Goal: Transaction & Acquisition: Purchase product/service

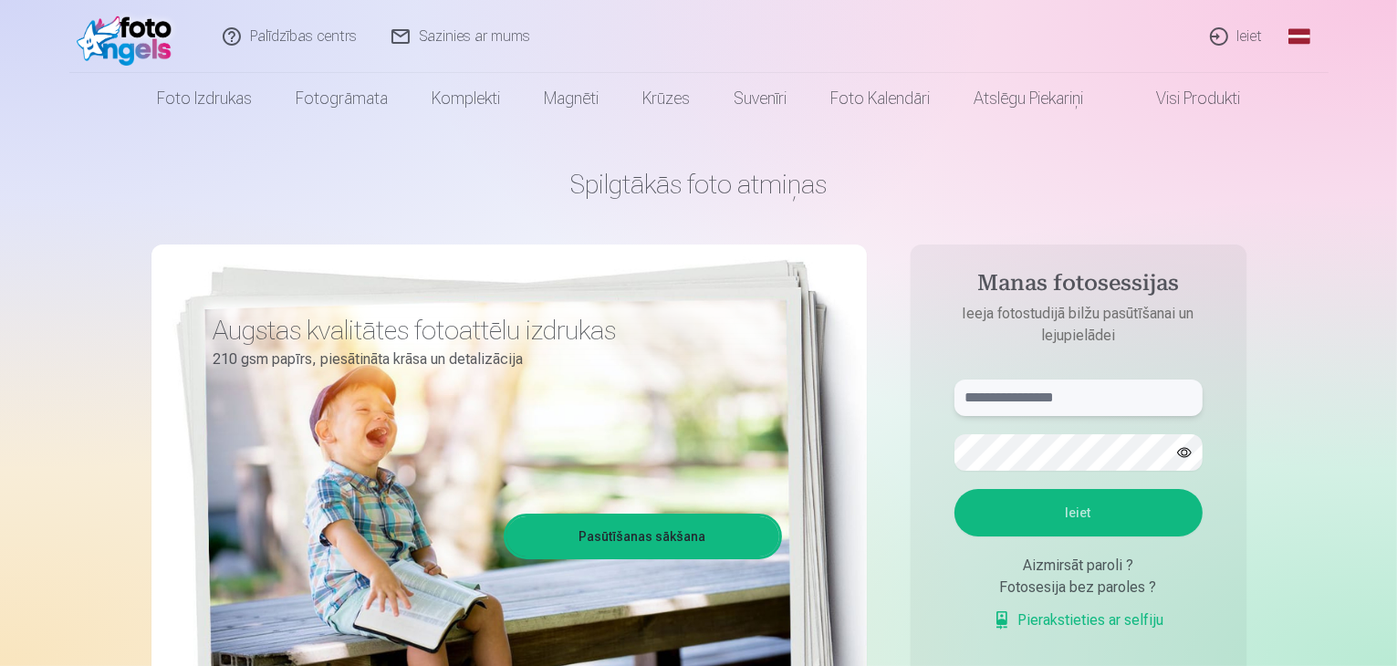
click at [1010, 397] on input "text" at bounding box center [1078, 397] width 248 height 36
type input "*"
type input "**********"
click at [954, 489] on button "Ieiet" at bounding box center [1078, 512] width 248 height 47
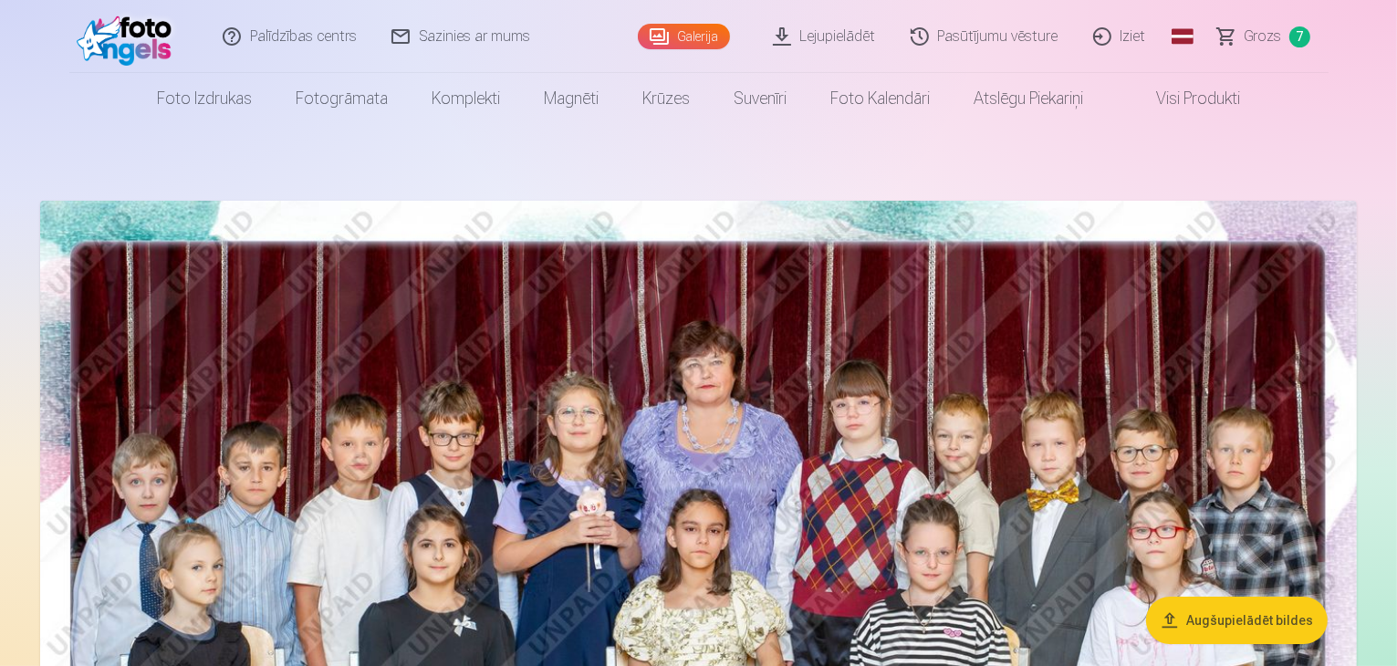
click at [1216, 623] on button "Augšupielādēt bildes" at bounding box center [1237, 620] width 182 height 47
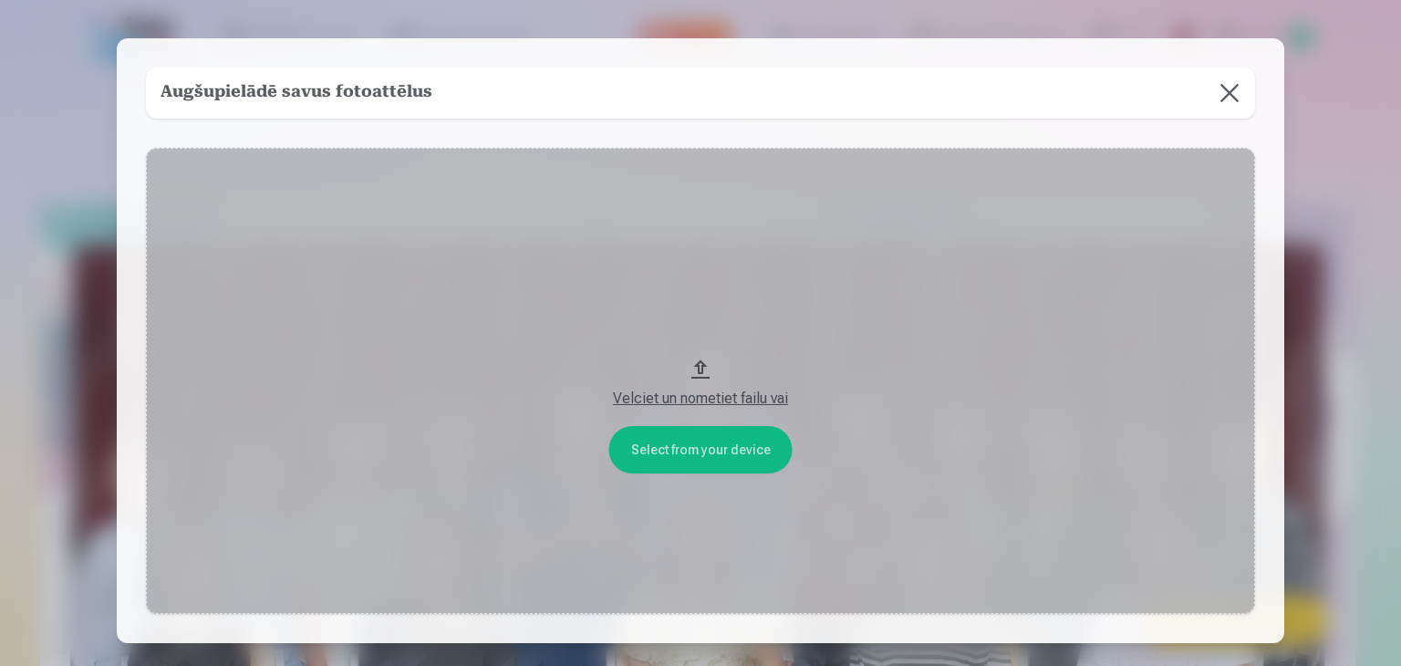
click at [693, 457] on button "Velciet un nometiet failu vai" at bounding box center [700, 381] width 1109 height 466
click at [700, 369] on button "Velciet un nometiet failu vai" at bounding box center [700, 381] width 1109 height 466
drag, startPoint x: 692, startPoint y: 395, endPoint x: 622, endPoint y: 83, distance: 319.8
click at [622, 83] on div "Augšupielādē savus fotoattēlus Select from your device Velciet un nometiet fail…" at bounding box center [701, 340] width 1168 height 605
click at [1222, 94] on button at bounding box center [1229, 93] width 51 height 51
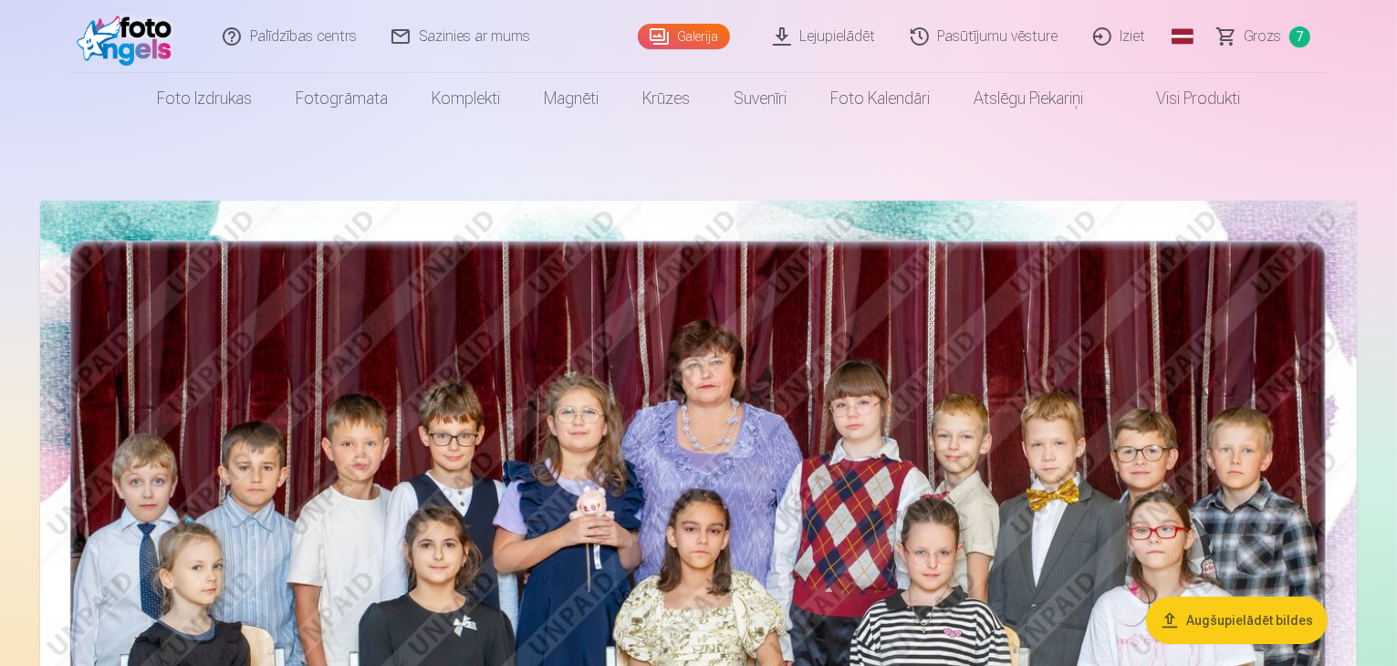
click at [712, 536] on img at bounding box center [698, 640] width 1316 height 878
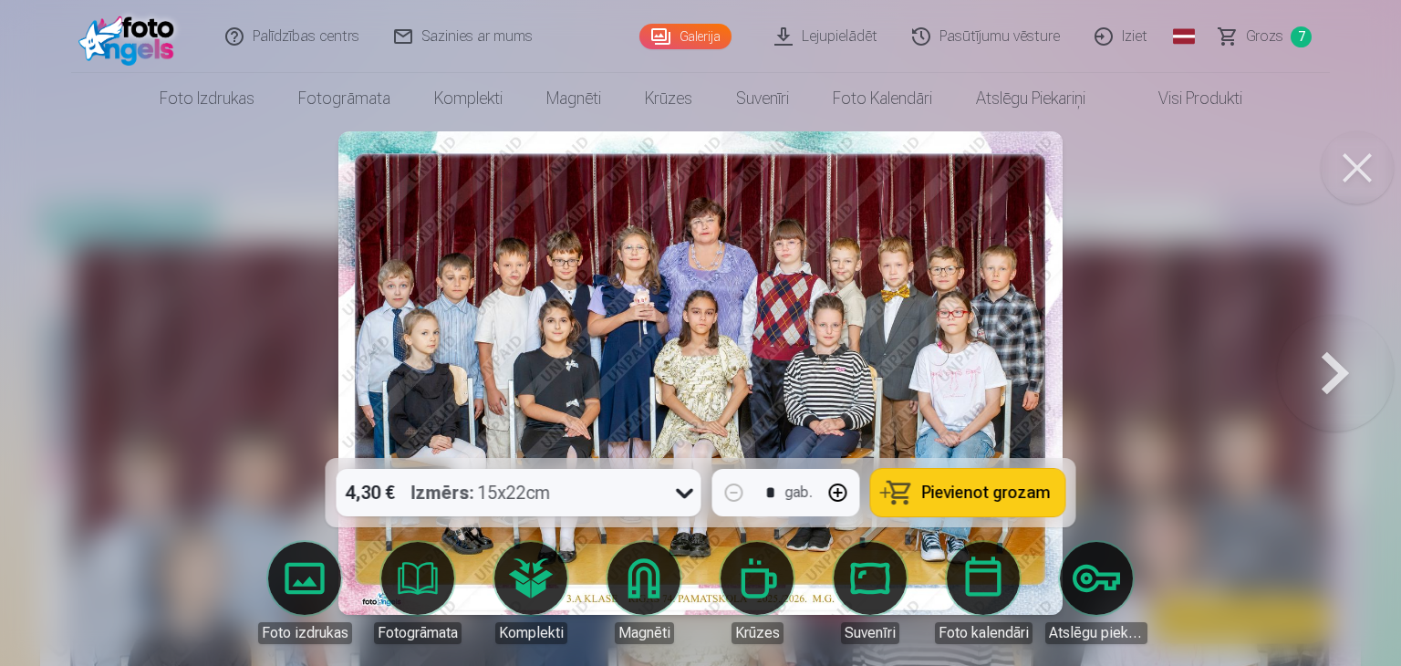
click at [1228, 453] on div at bounding box center [700, 333] width 1401 height 666
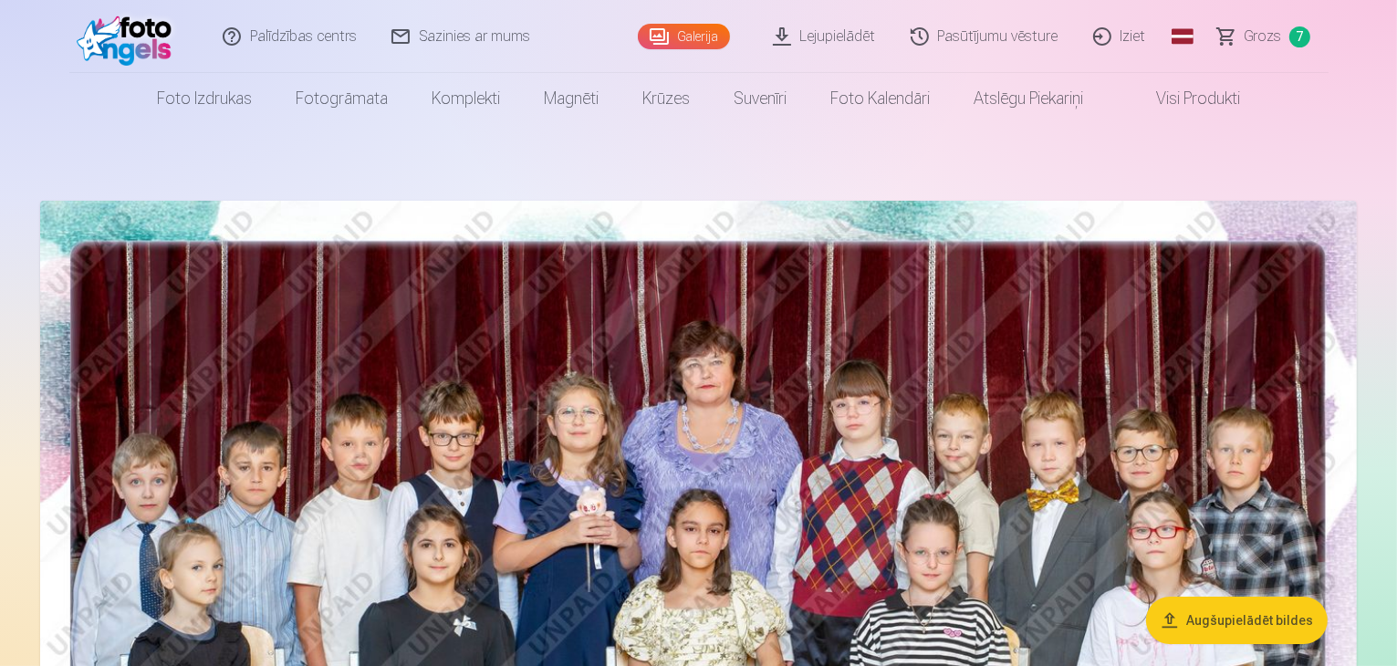
click at [1215, 622] on button "Augšupielādēt bildes" at bounding box center [1237, 620] width 182 height 47
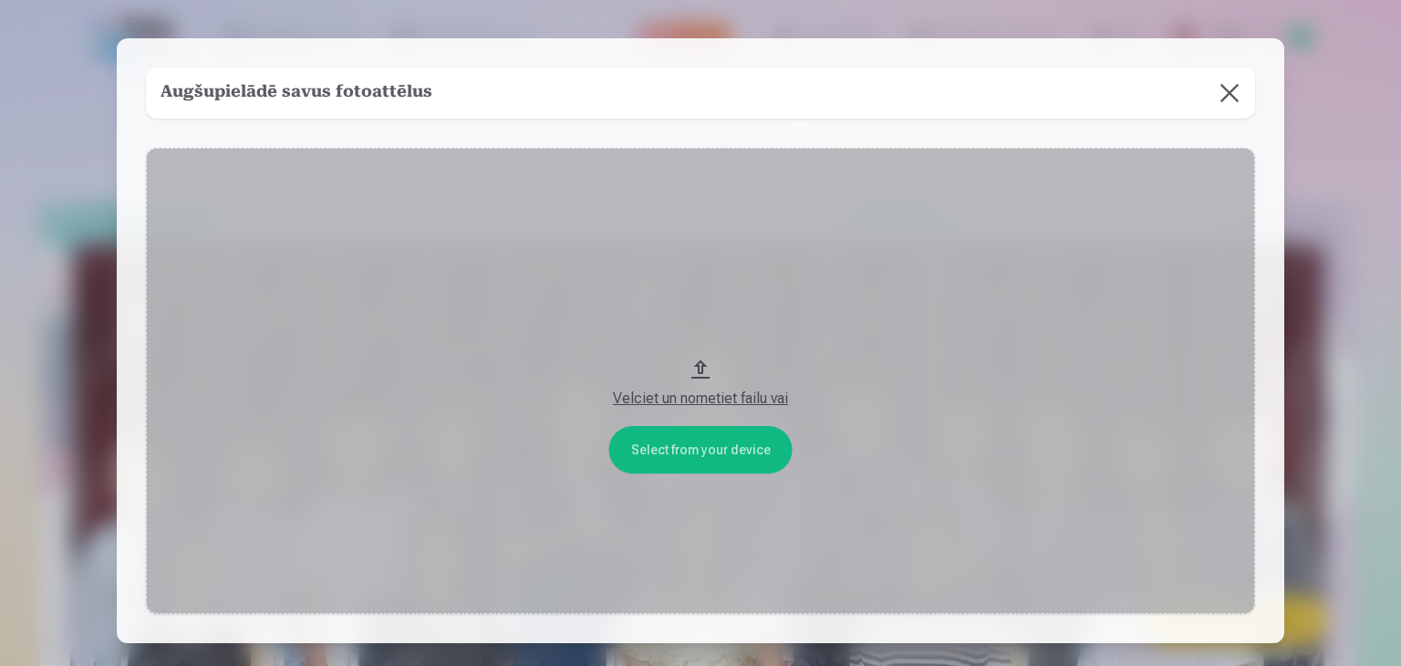
click at [687, 400] on div "Velciet un nometiet failu vai" at bounding box center [700, 399] width 1073 height 22
click at [1237, 92] on button at bounding box center [1229, 93] width 51 height 51
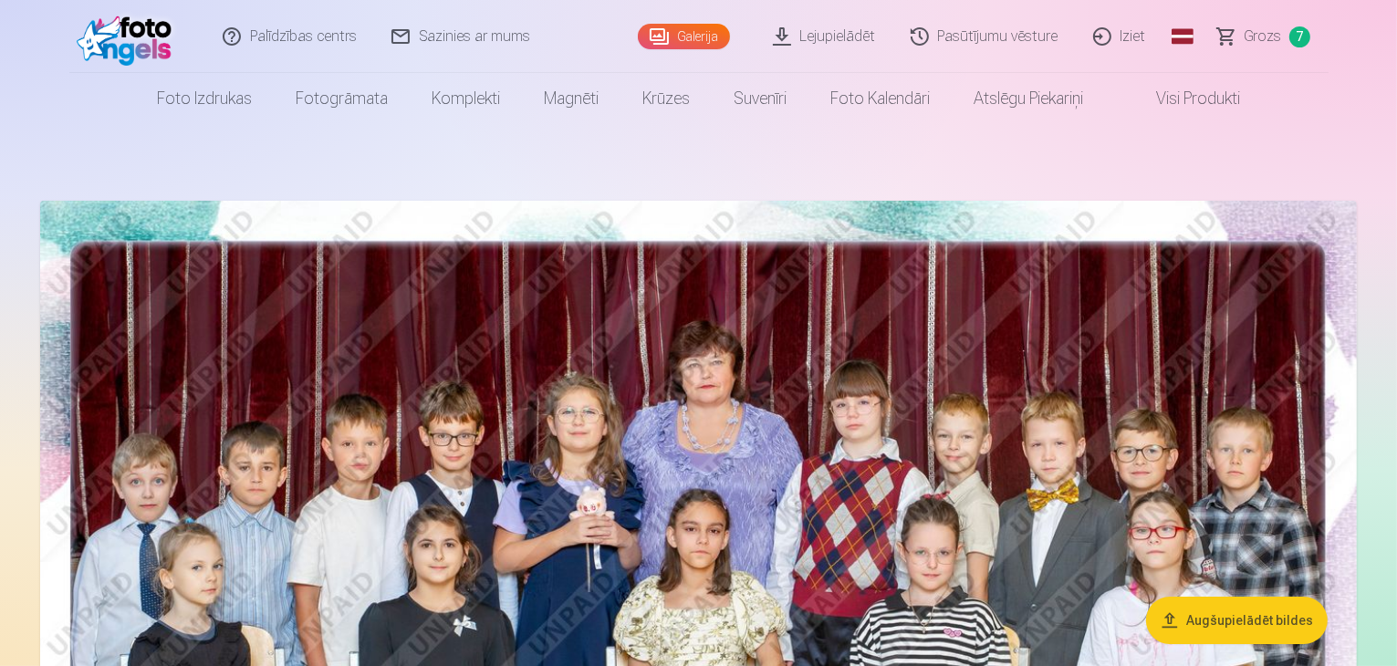
click at [1254, 34] on span "Grozs" at bounding box center [1262, 37] width 37 height 22
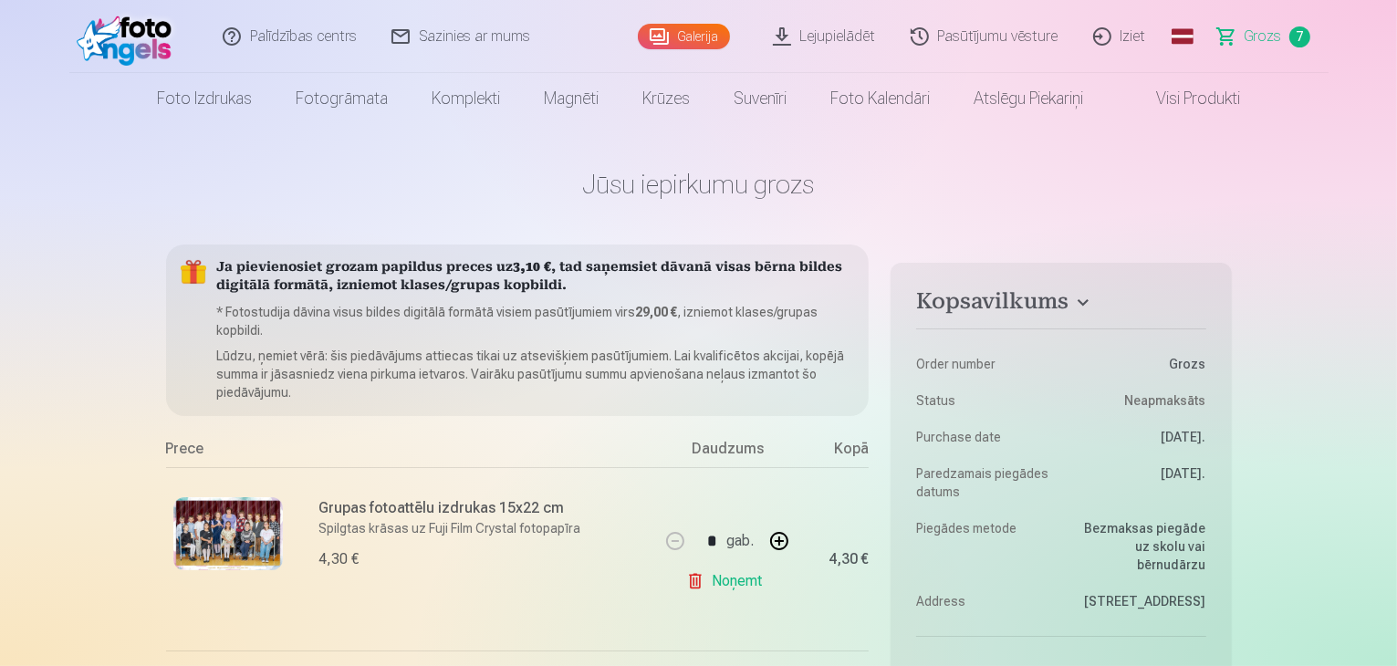
click at [830, 41] on link "Lejupielādēt" at bounding box center [825, 36] width 138 height 73
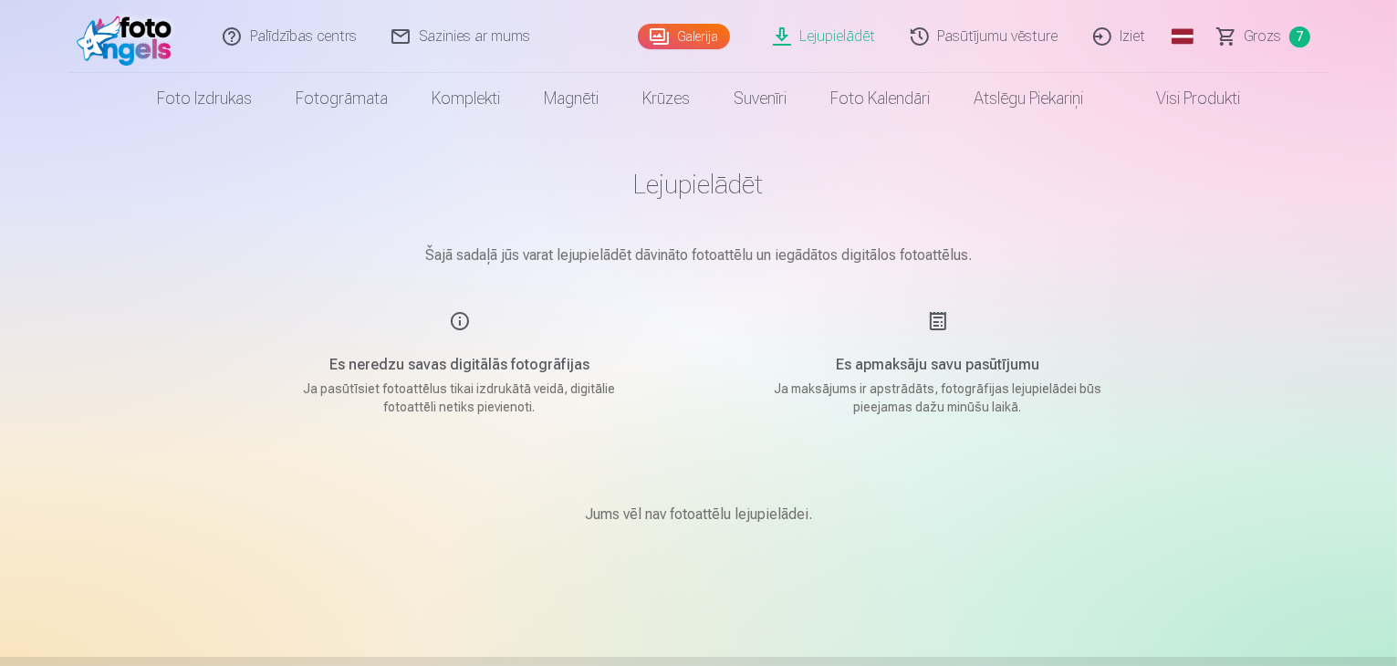
click at [1029, 41] on link "Pasūtījumu vēsture" at bounding box center [985, 36] width 182 height 73
click at [685, 32] on link "Galerija" at bounding box center [684, 37] width 92 height 26
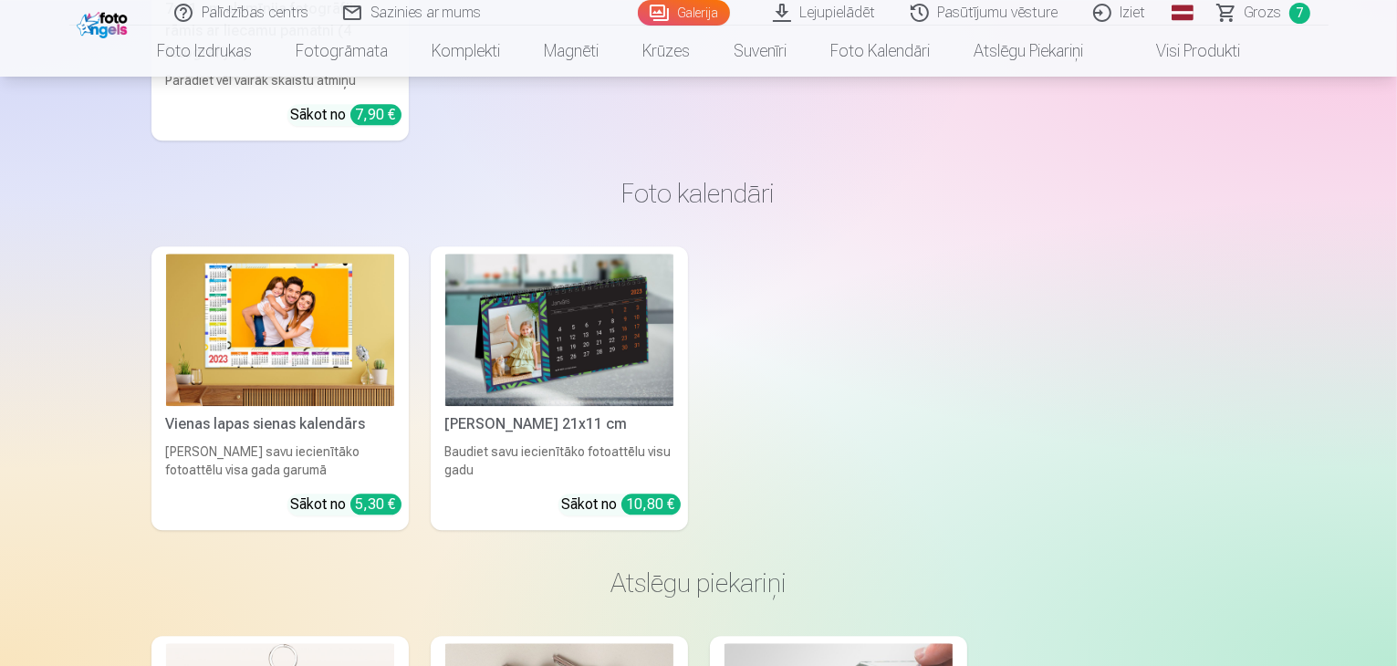
scroll to position [11572, 0]
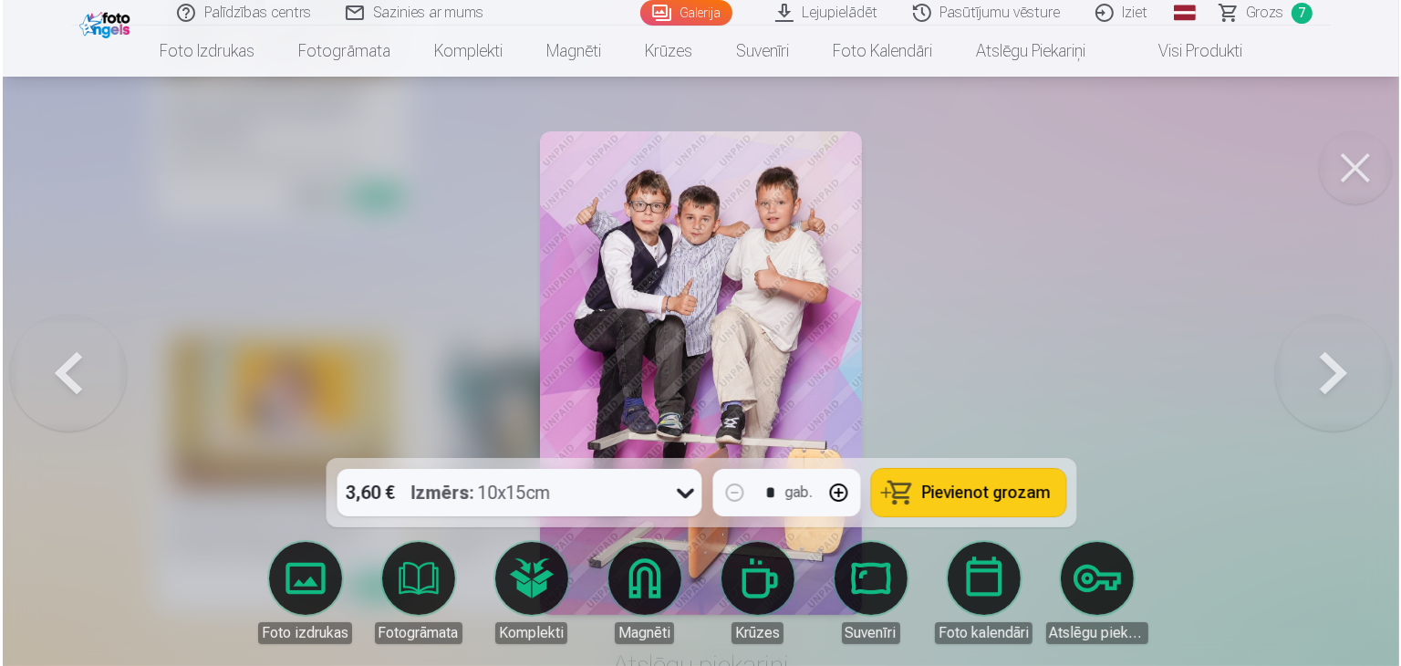
scroll to position [11608, 0]
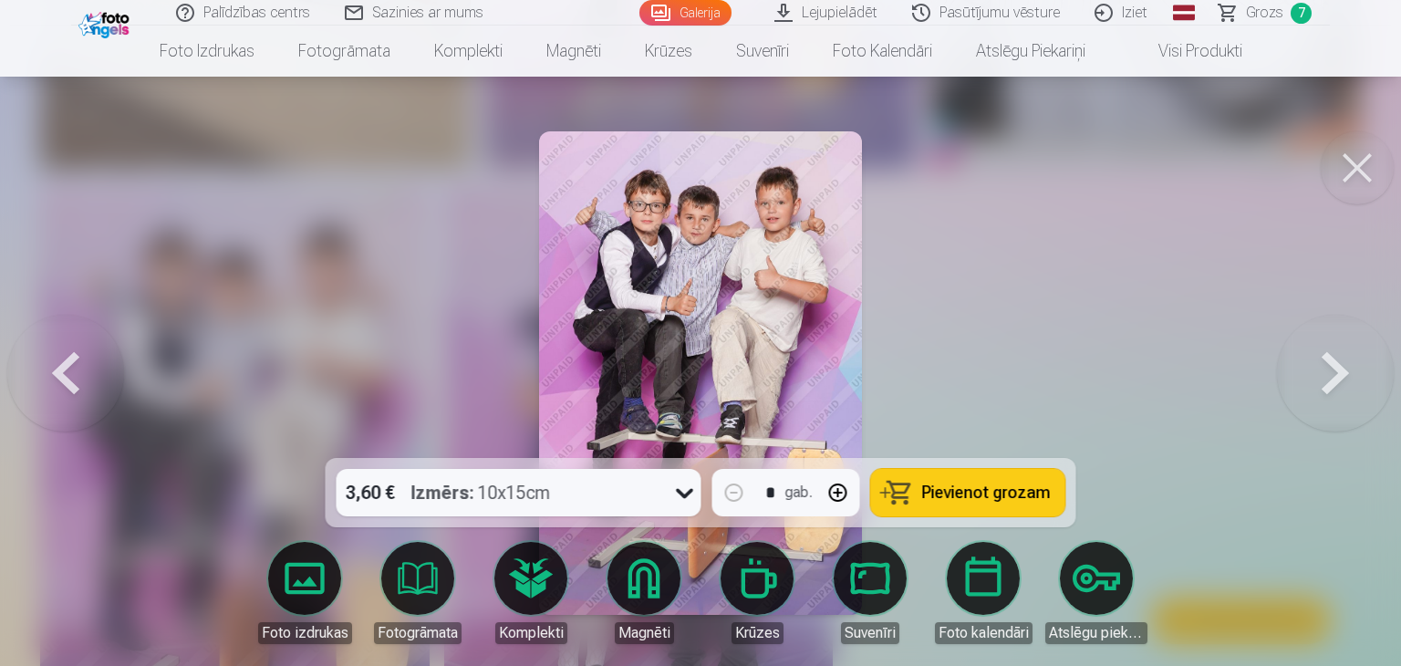
click at [972, 487] on span "Pievienot grozam" at bounding box center [986, 492] width 129 height 16
click at [1270, 14] on span "Grozs" at bounding box center [1264, 13] width 37 height 22
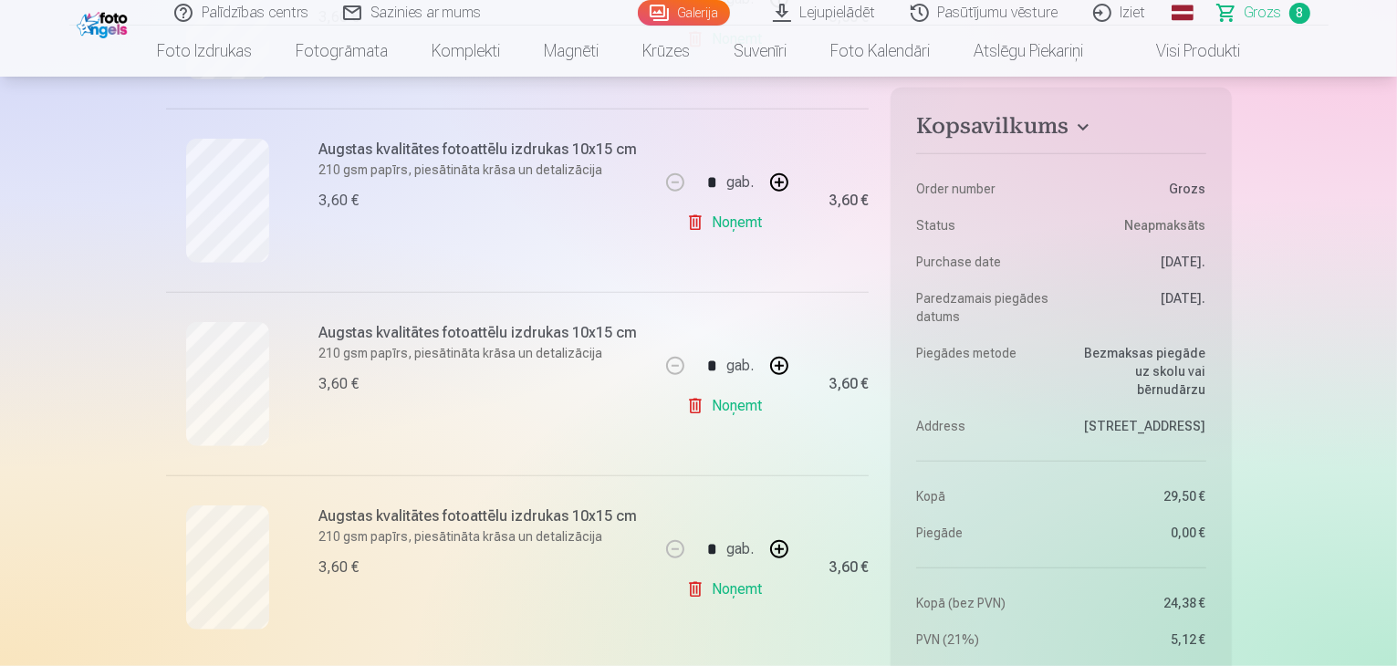
scroll to position [1285, 0]
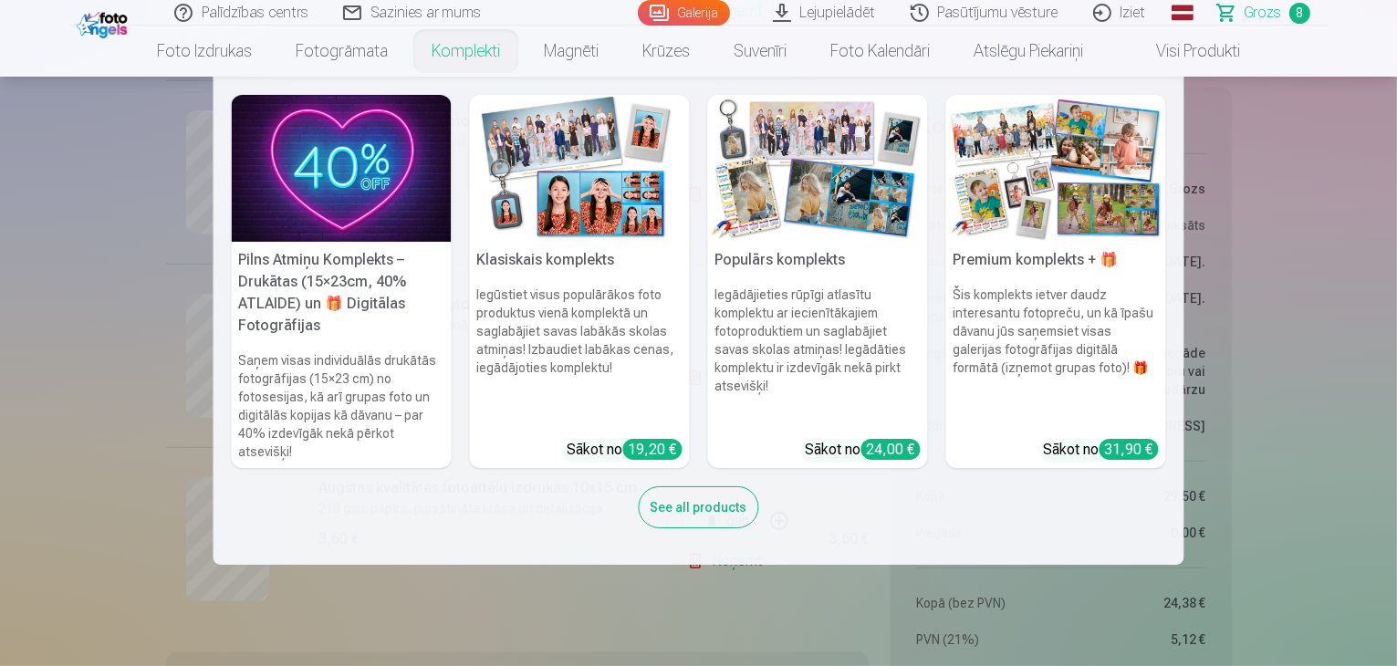
click at [486, 49] on link "Komplekti" at bounding box center [466, 51] width 112 height 51
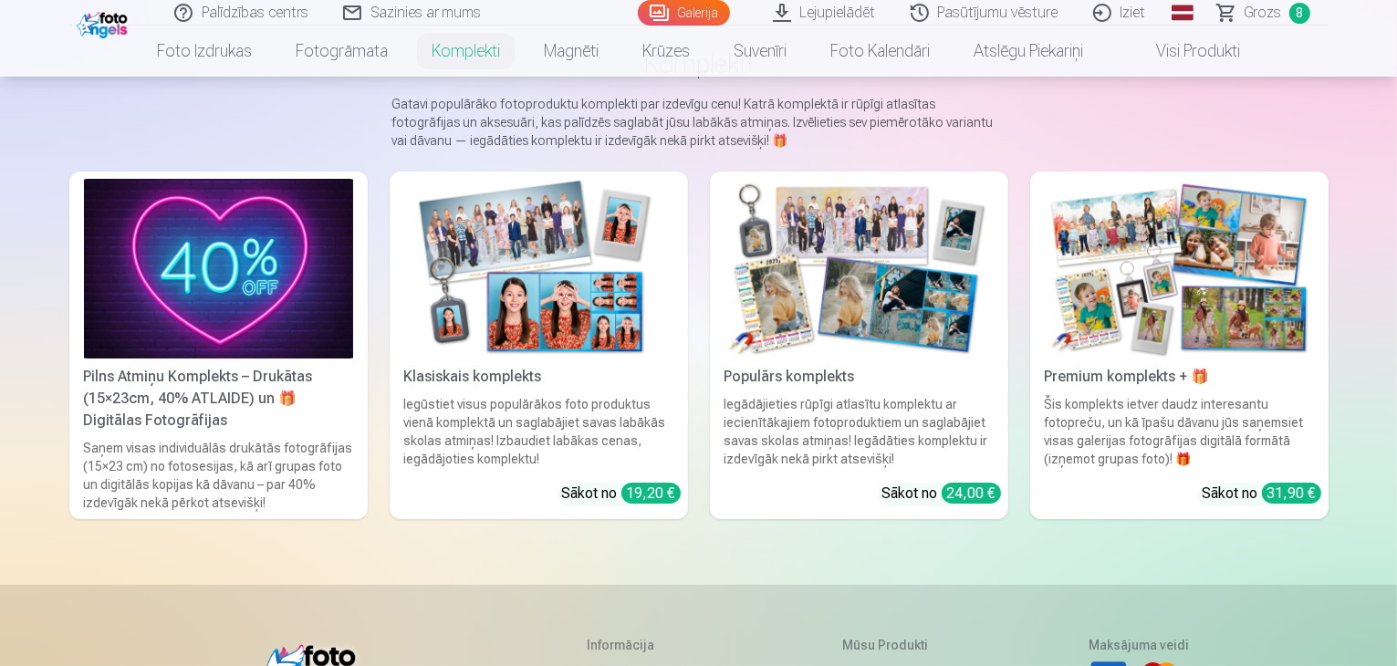
scroll to position [139, 0]
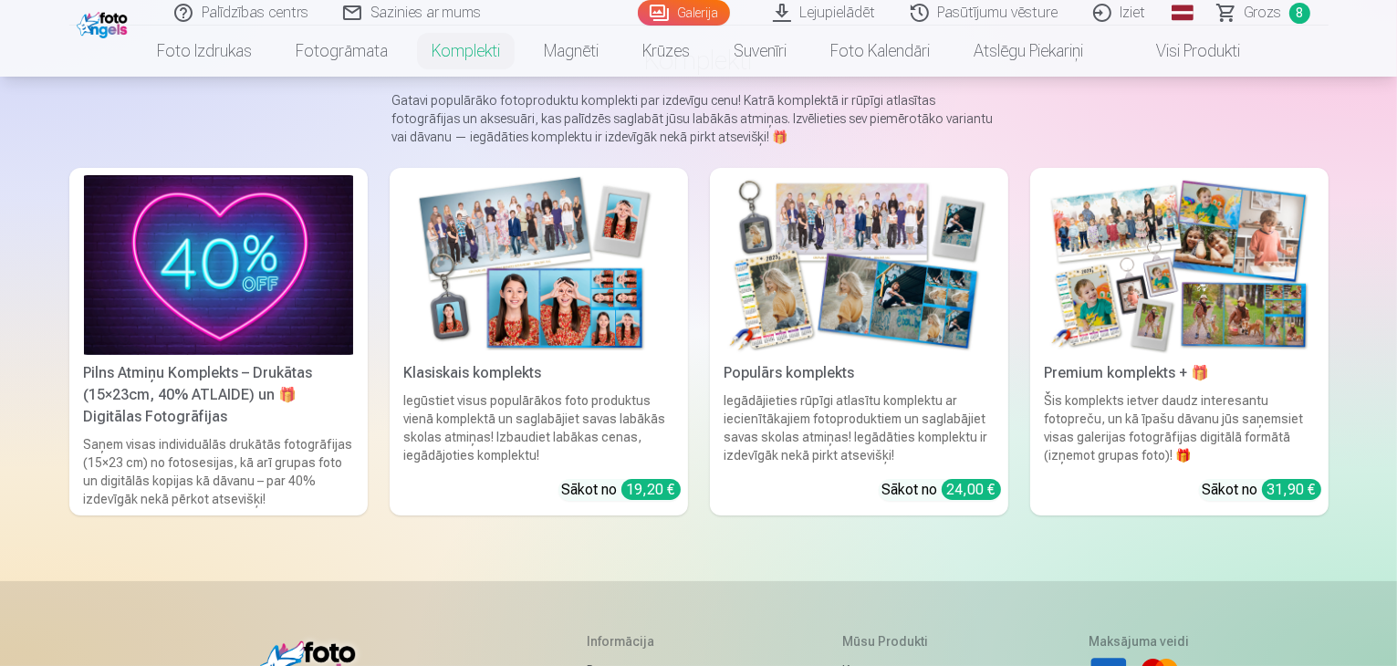
click at [509, 355] on img at bounding box center [538, 265] width 269 height 180
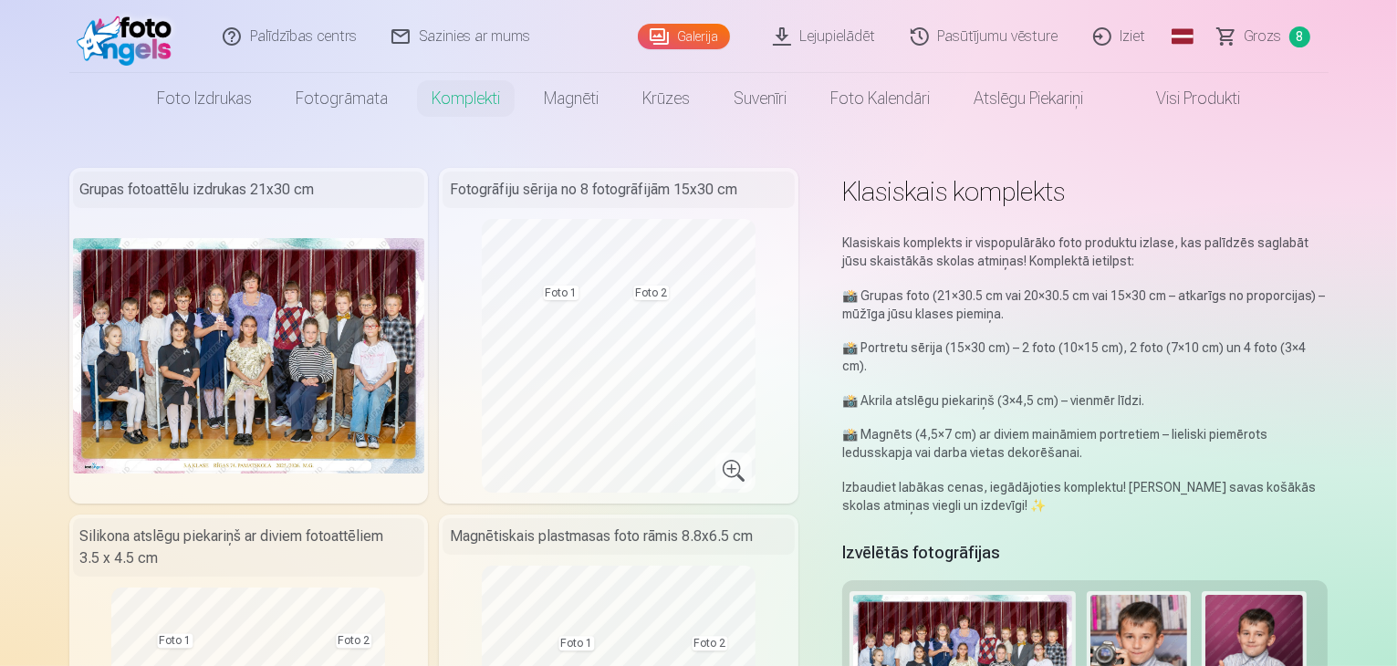
click at [1272, 34] on span "Grozs" at bounding box center [1262, 37] width 37 height 22
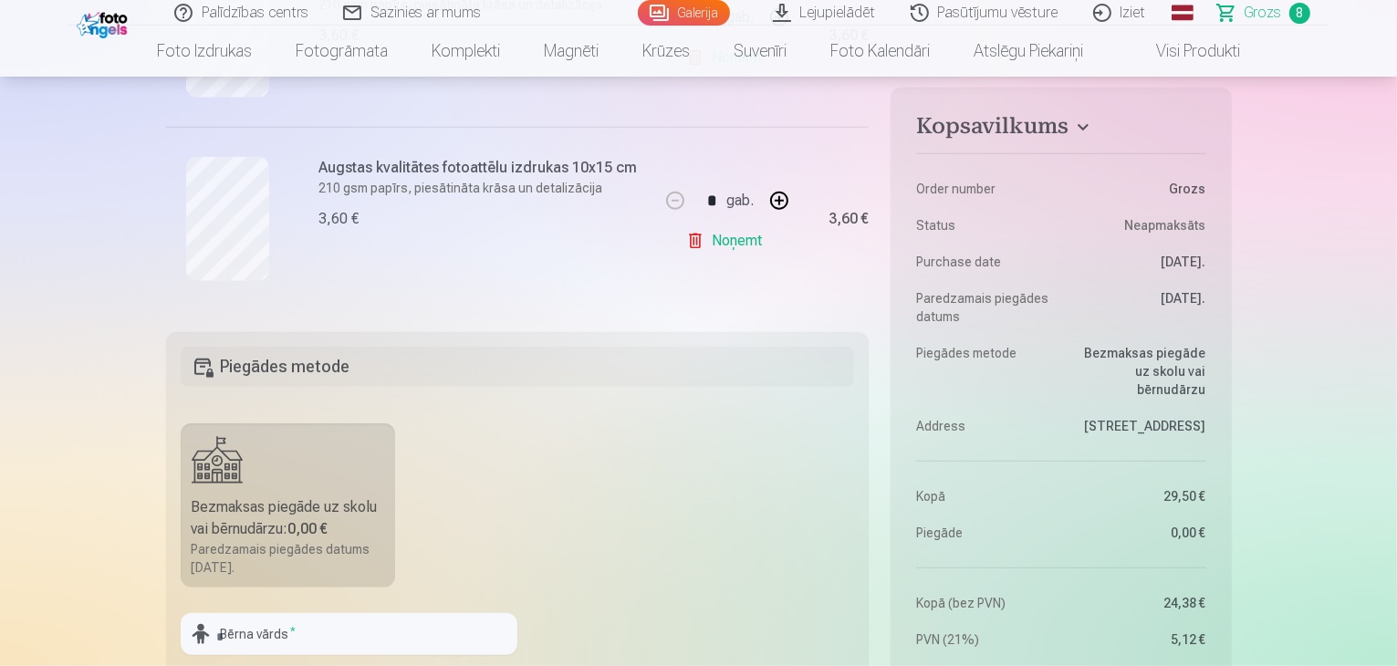
scroll to position [1614, 0]
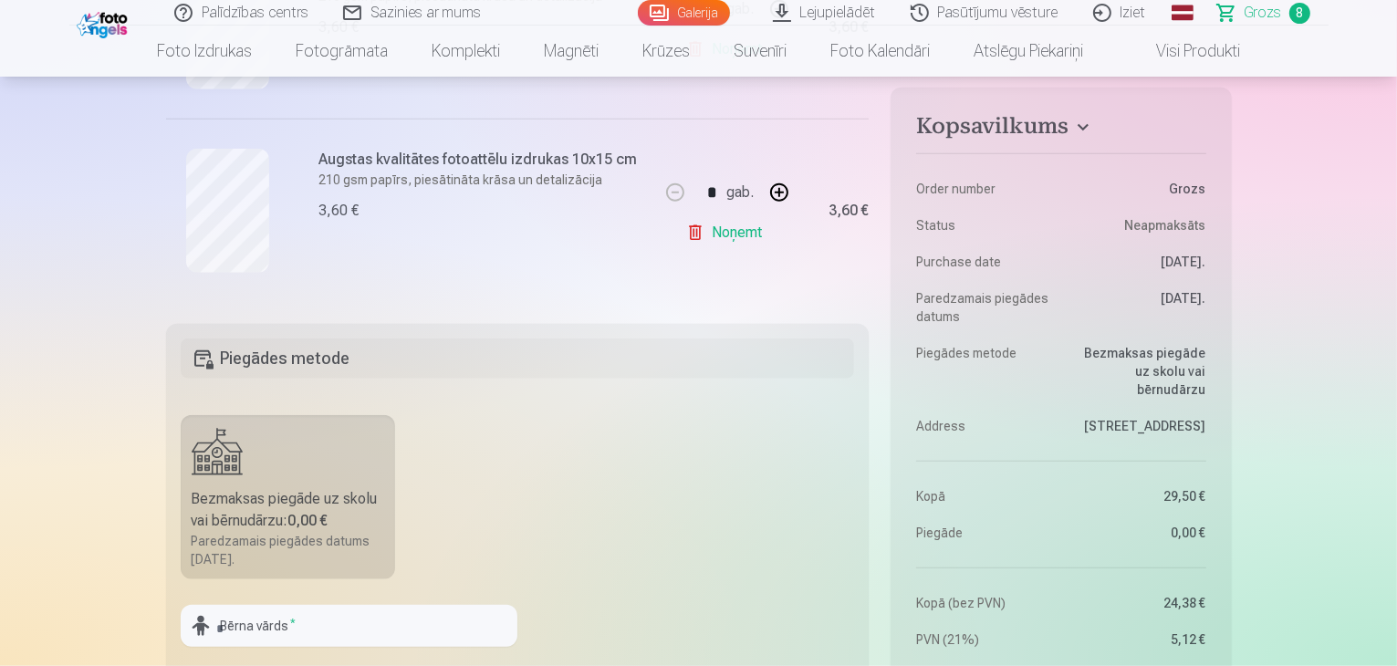
click at [739, 227] on link "Noņemt" at bounding box center [727, 232] width 83 height 36
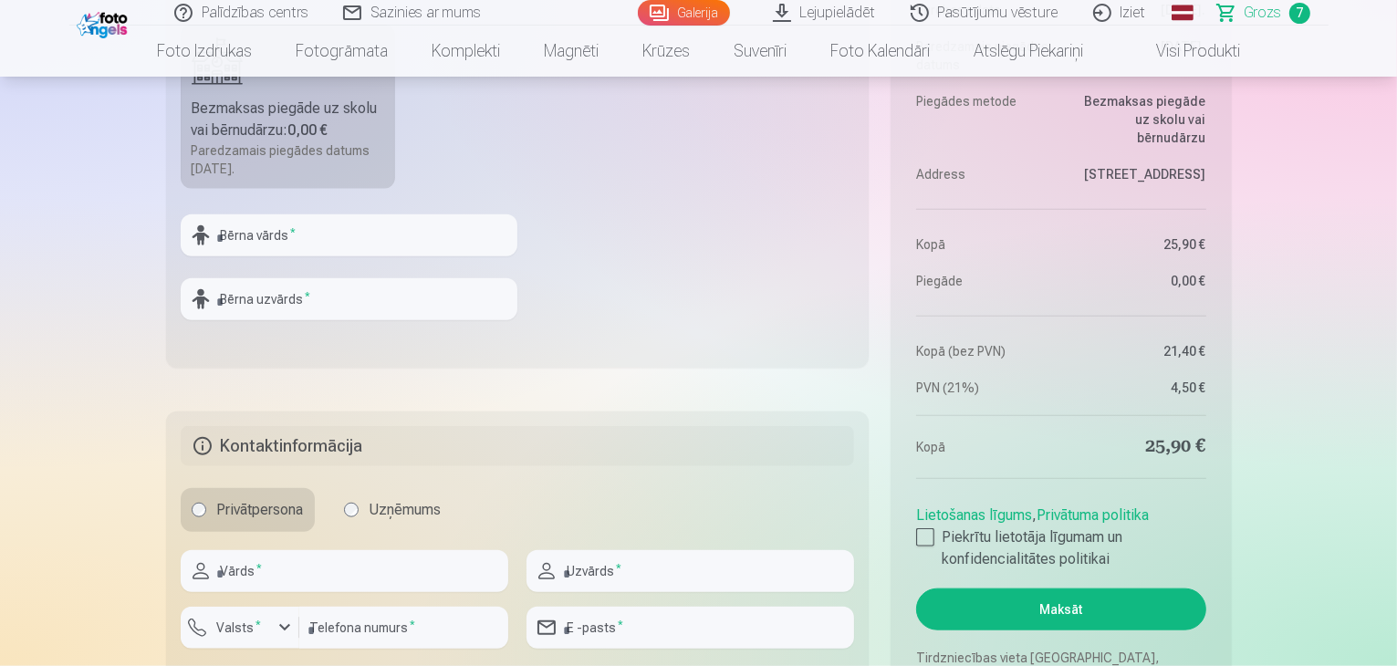
scroll to position [1820, 0]
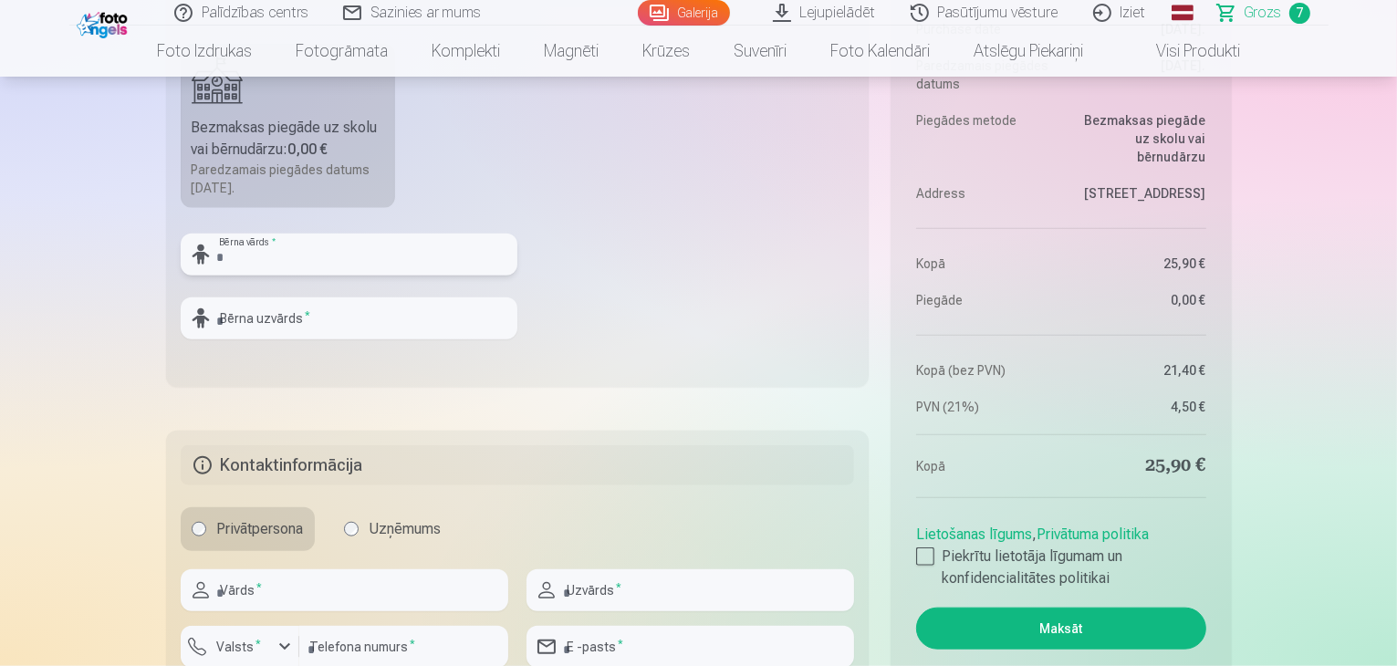
click at [294, 257] on input "text" at bounding box center [349, 255] width 337 height 42
type input "*********"
click at [257, 322] on input "text" at bounding box center [349, 318] width 337 height 42
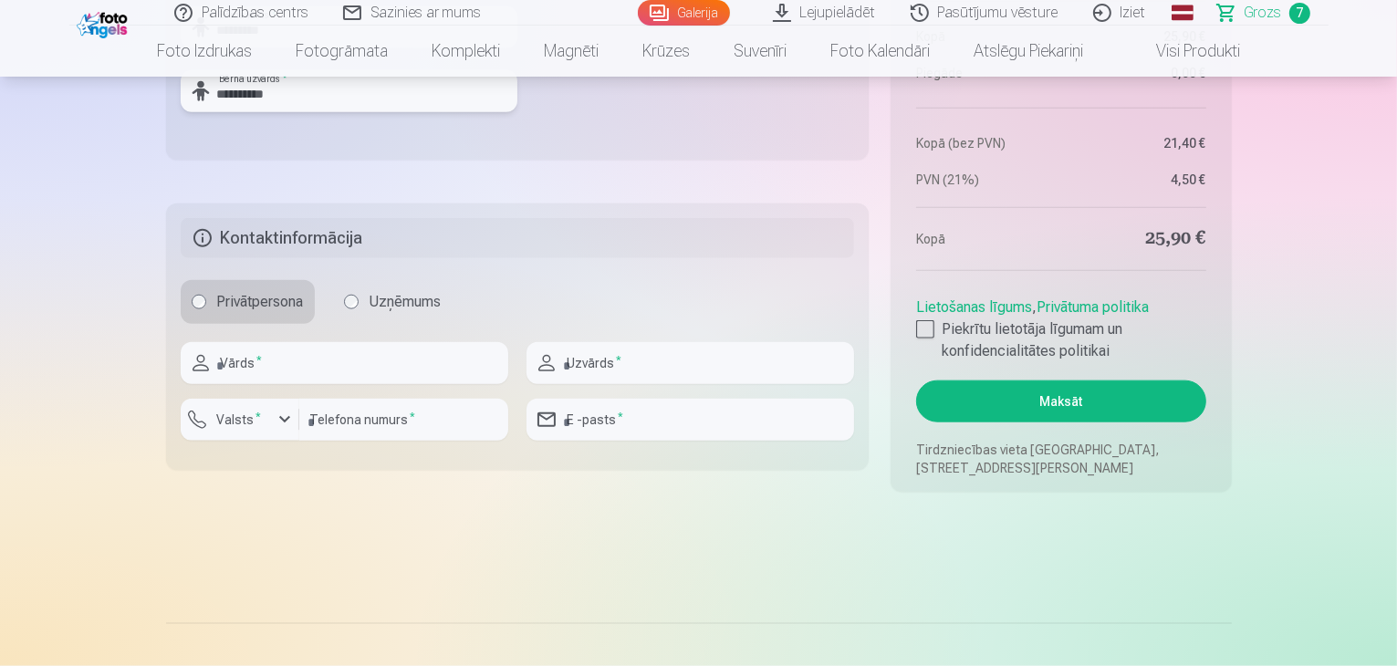
scroll to position [2019, 0]
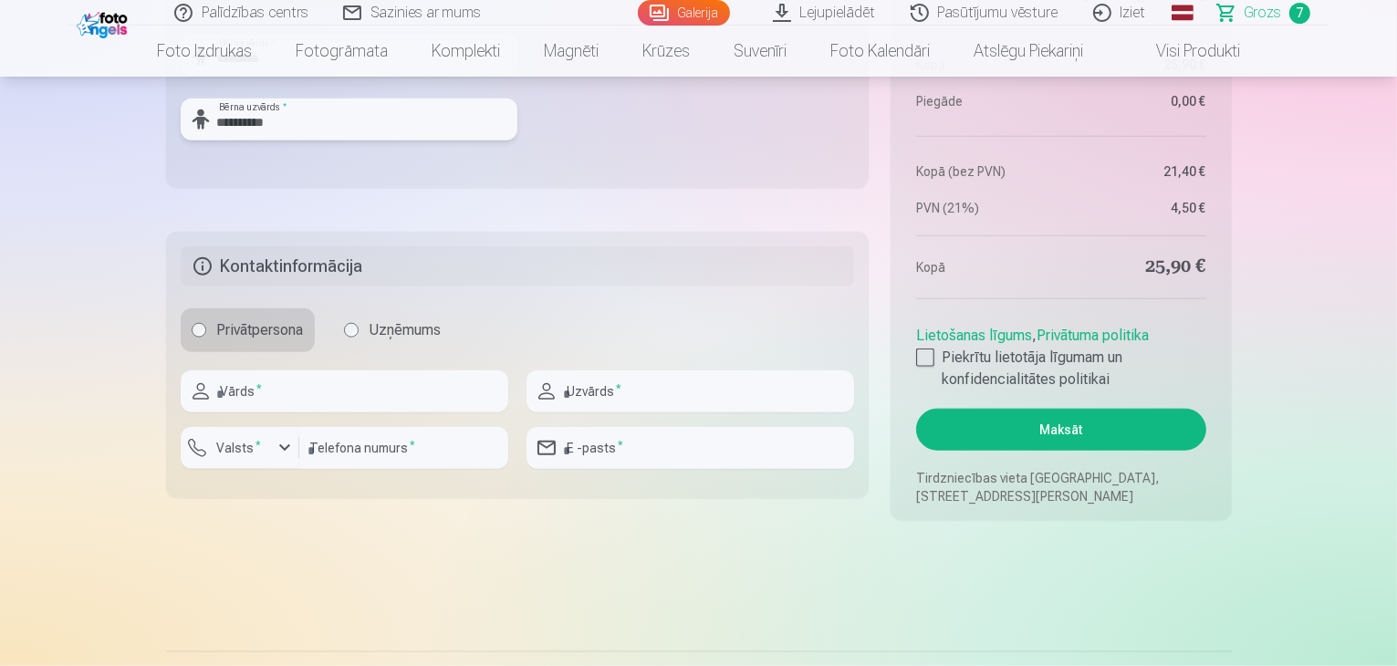
type input "**********"
click at [306, 403] on input "text" at bounding box center [344, 391] width 327 height 42
type input "******"
click at [609, 390] on input "text" at bounding box center [689, 391] width 327 height 42
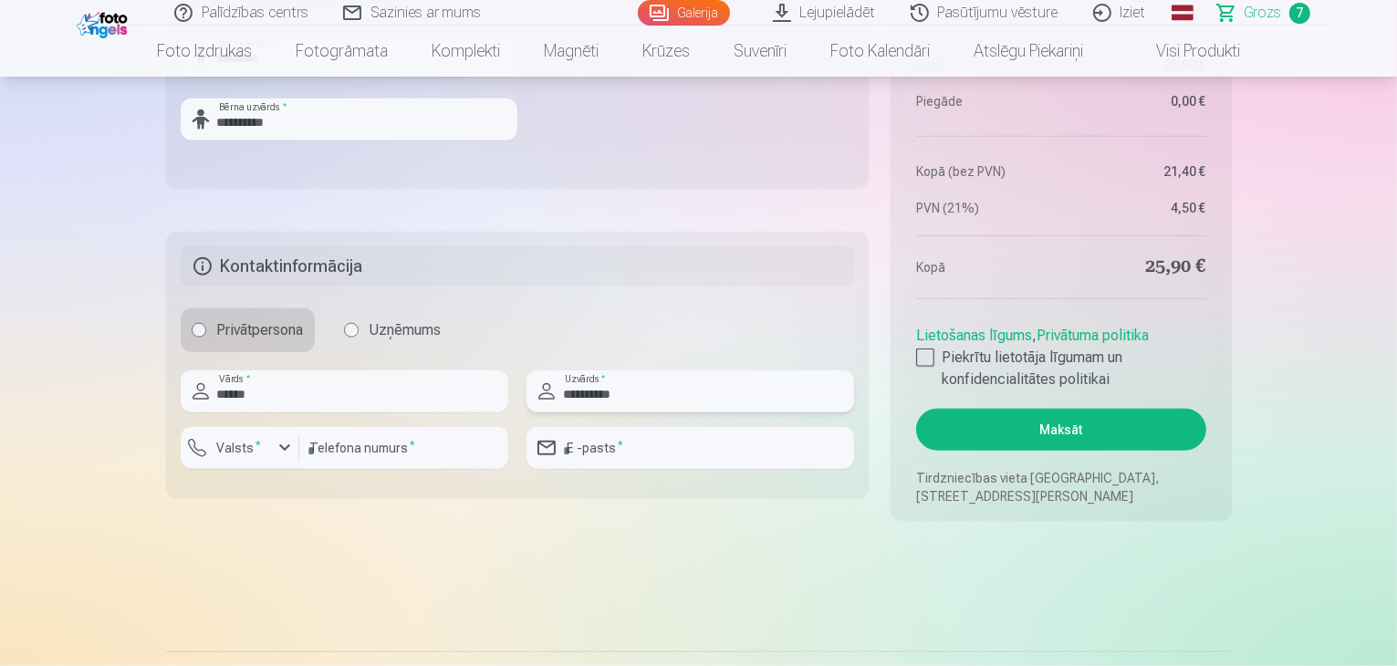
type input "**********"
click at [396, 451] on input "number" at bounding box center [403, 448] width 209 height 42
type input "********"
click at [634, 446] on input "email" at bounding box center [689, 448] width 327 height 42
type input "**********"
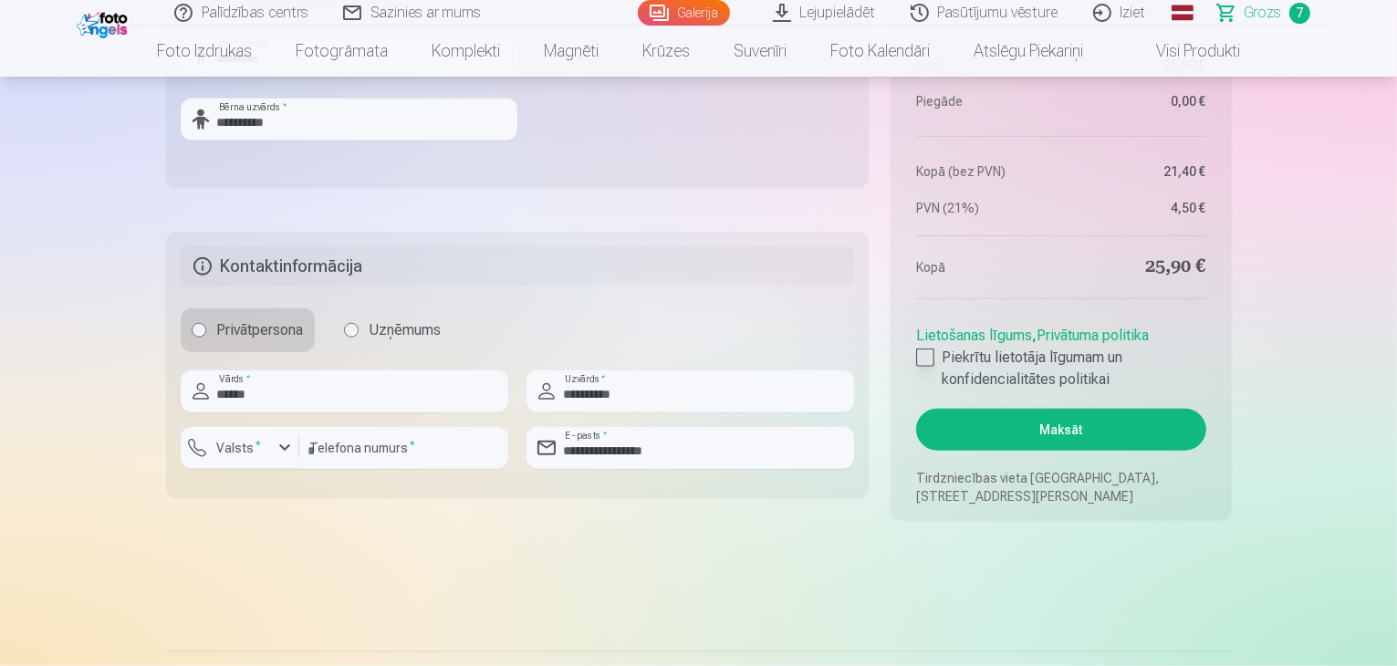
click at [929, 359] on div at bounding box center [925, 357] width 18 height 18
click at [1013, 424] on button "Maksāt" at bounding box center [1060, 430] width 289 height 42
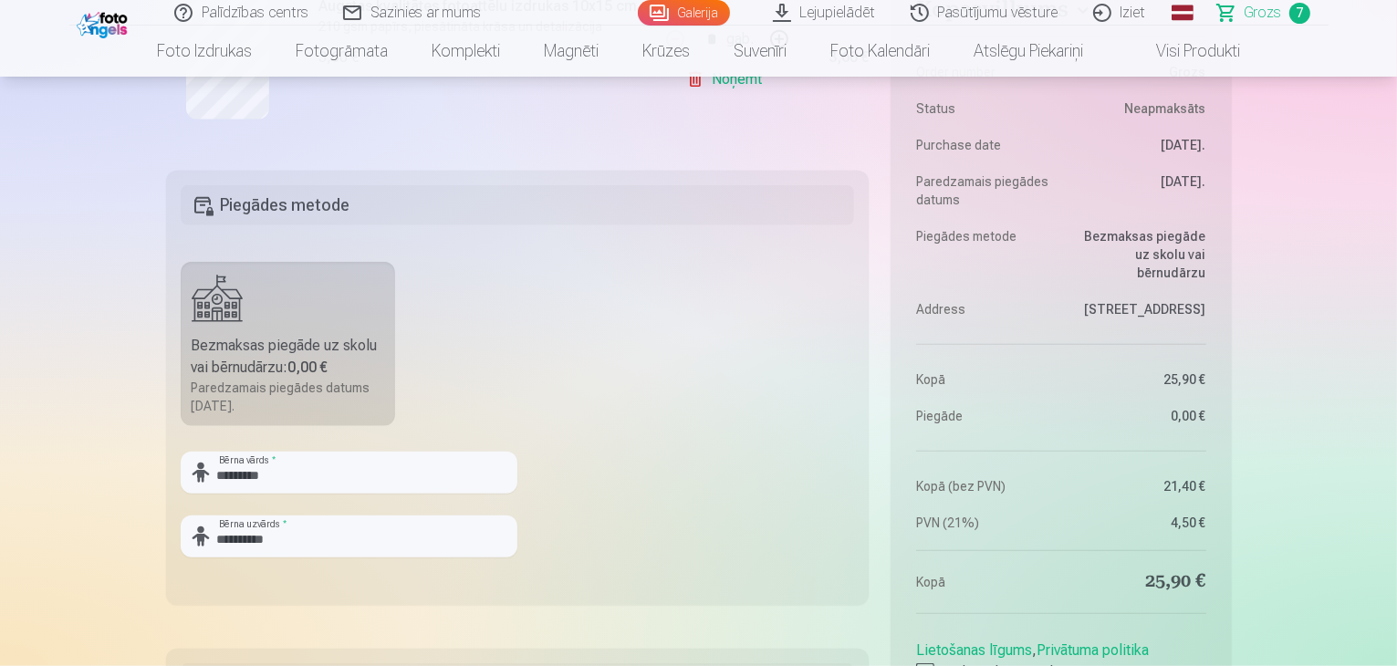
scroll to position [1725, 0]
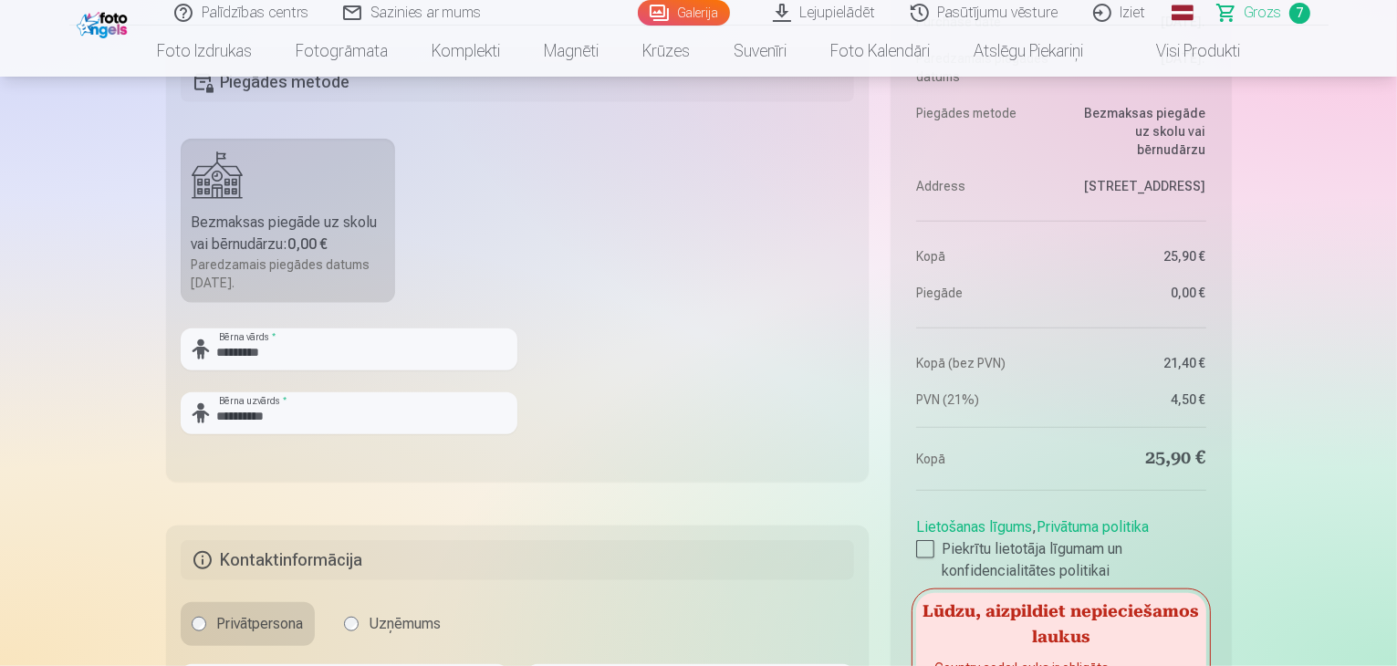
drag, startPoint x: 1395, startPoint y: 158, endPoint x: 1390, endPoint y: 215, distance: 57.7
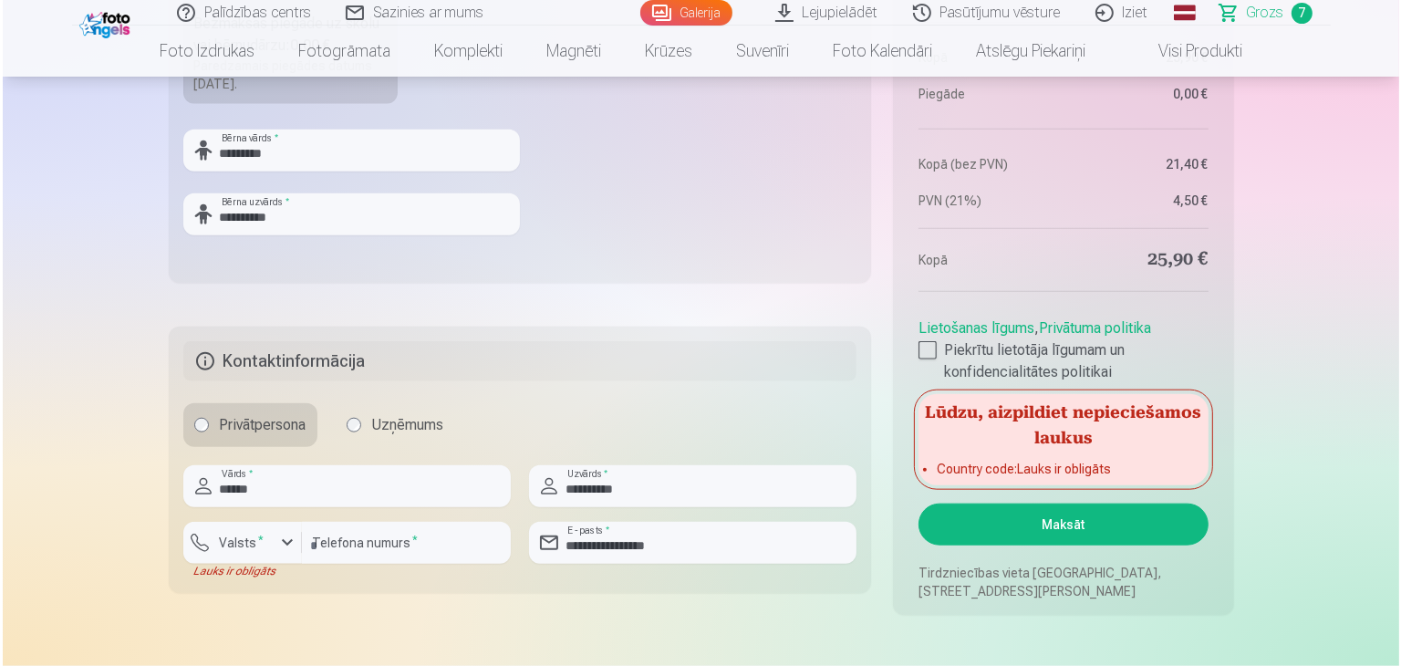
scroll to position [2114, 0]
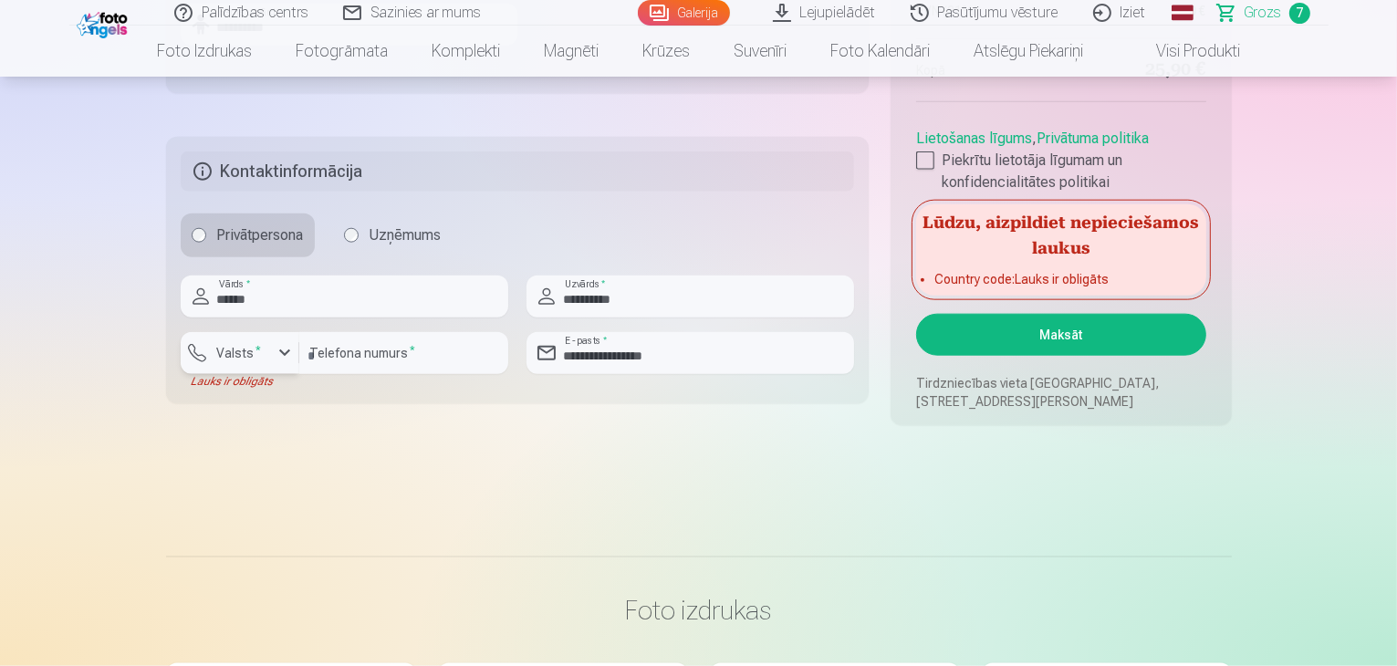
click at [277, 354] on div "button" at bounding box center [285, 353] width 22 height 22
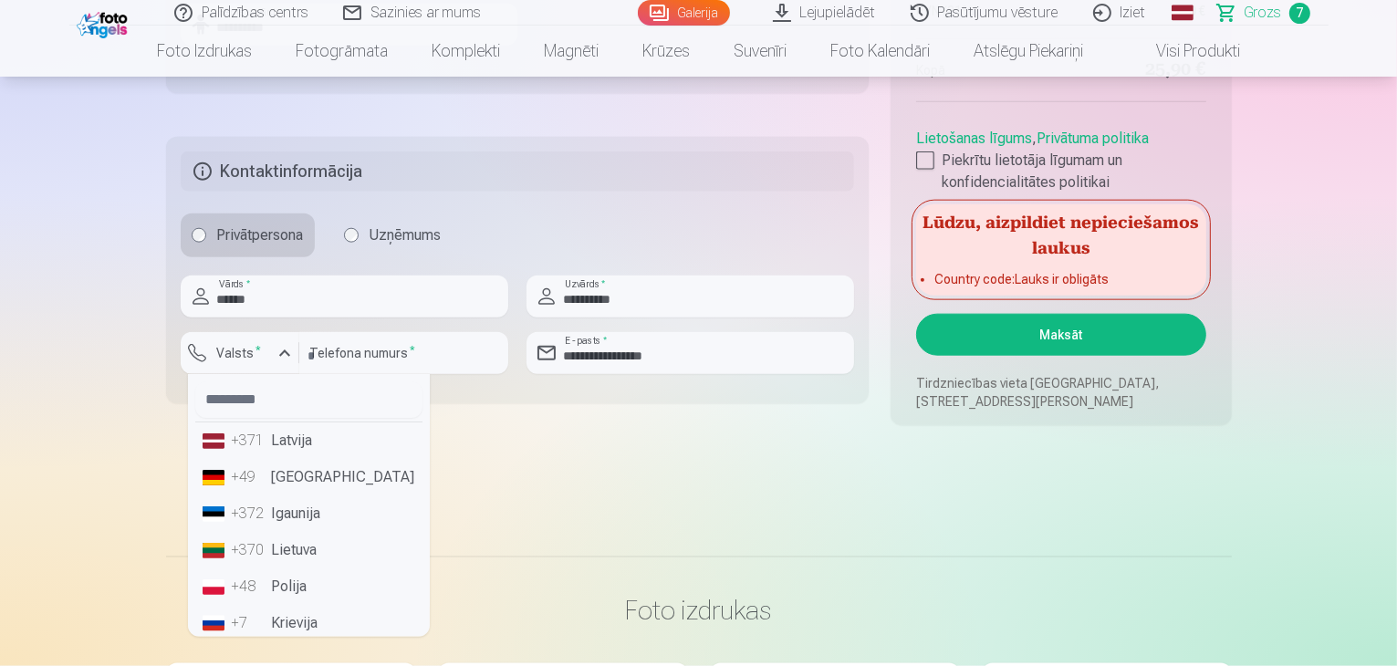
click at [295, 434] on li "+371 Latvija" at bounding box center [308, 440] width 227 height 36
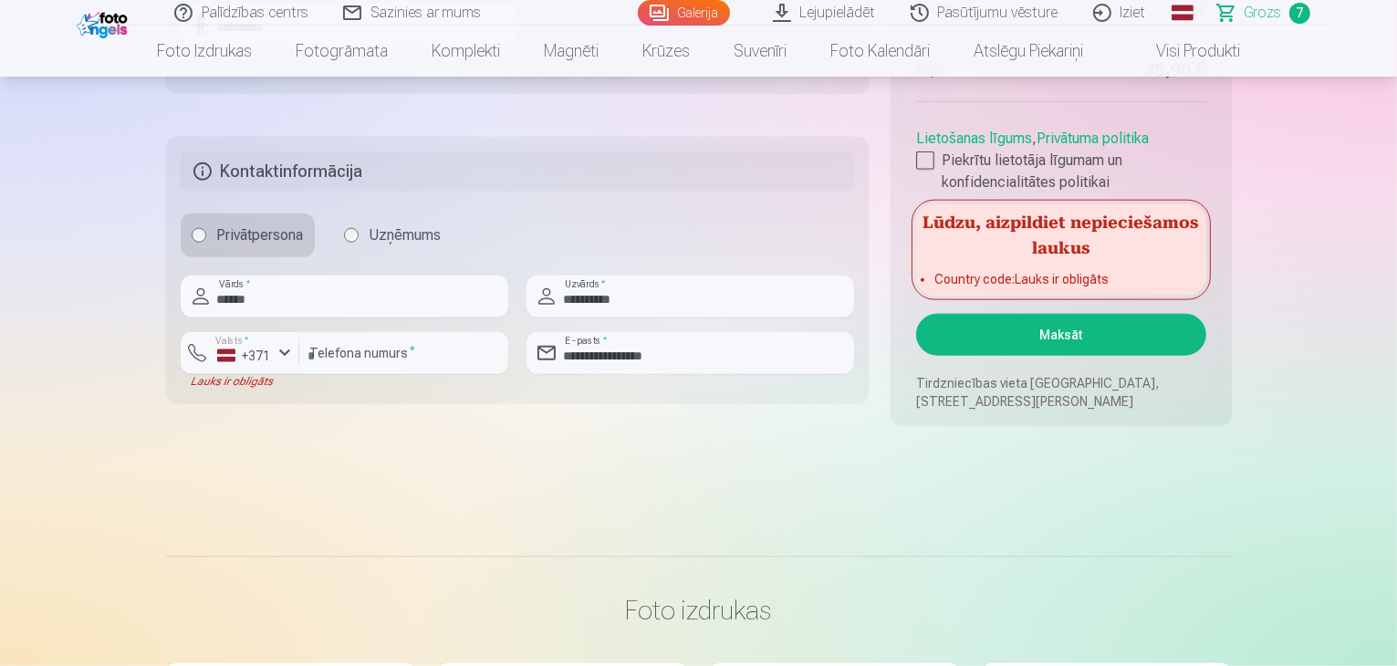
click at [1034, 344] on button "Maksāt" at bounding box center [1060, 335] width 289 height 42
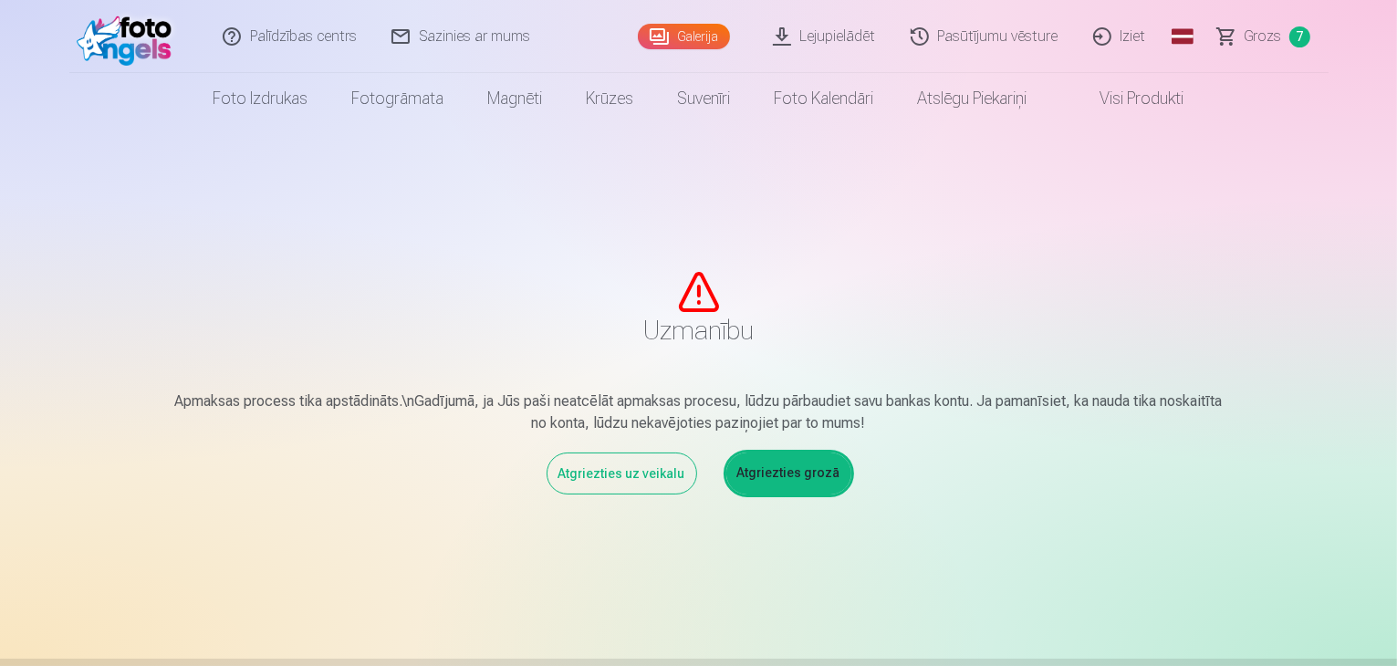
click at [771, 483] on link "Atgriezties grozā" at bounding box center [788, 473] width 125 height 42
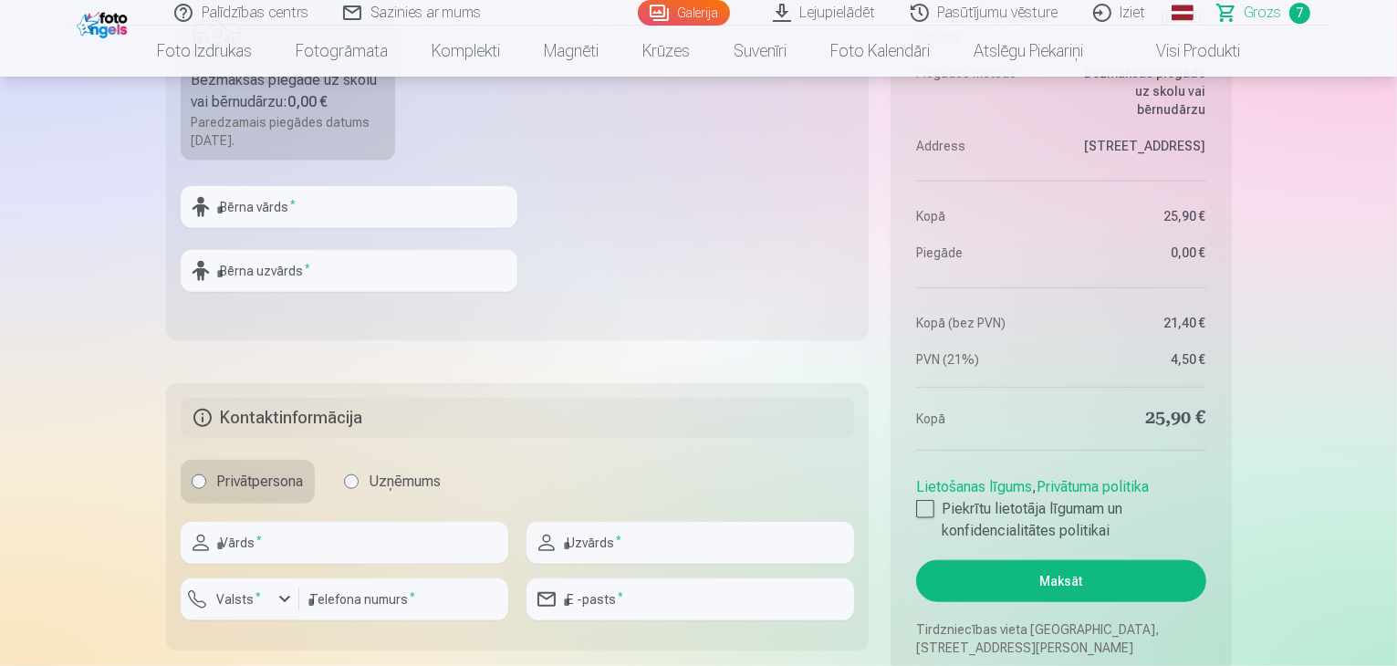
scroll to position [1839, 0]
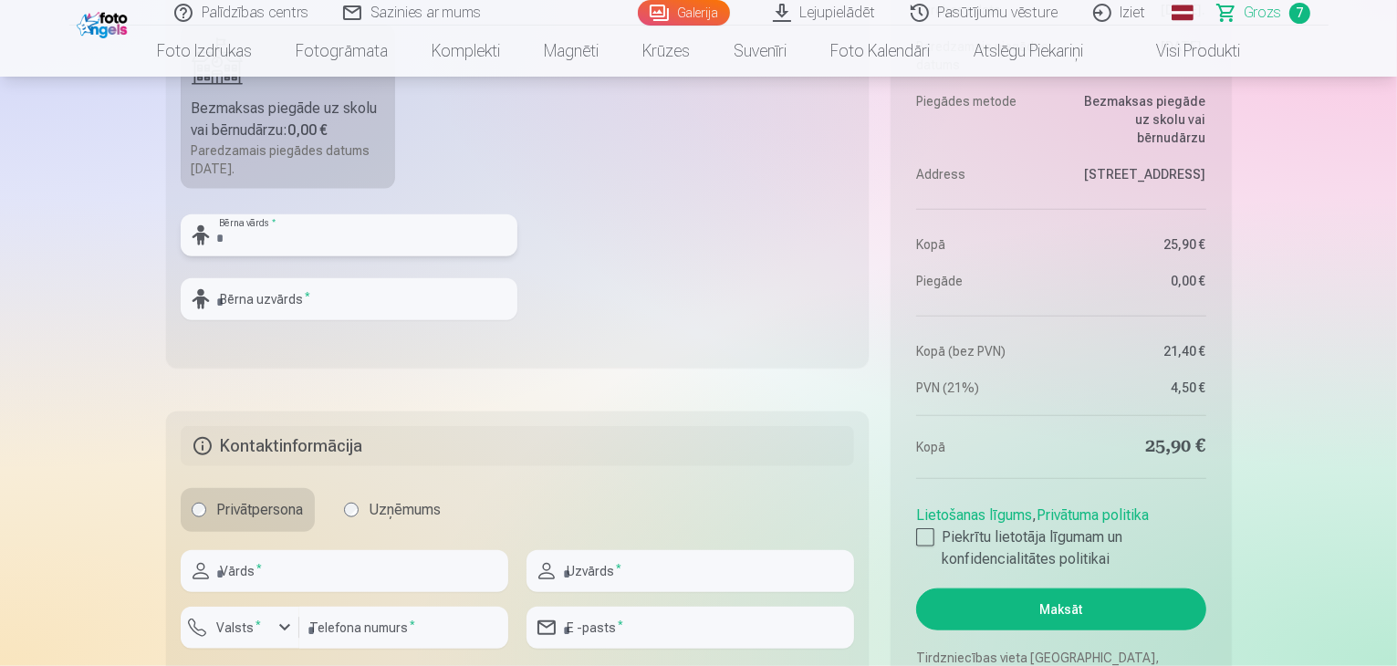
click at [285, 239] on input "text" at bounding box center [349, 235] width 337 height 42
type input "*********"
click at [368, 292] on input "text" at bounding box center [349, 299] width 337 height 42
type input "**********"
click at [273, 571] on input "text" at bounding box center [344, 571] width 327 height 42
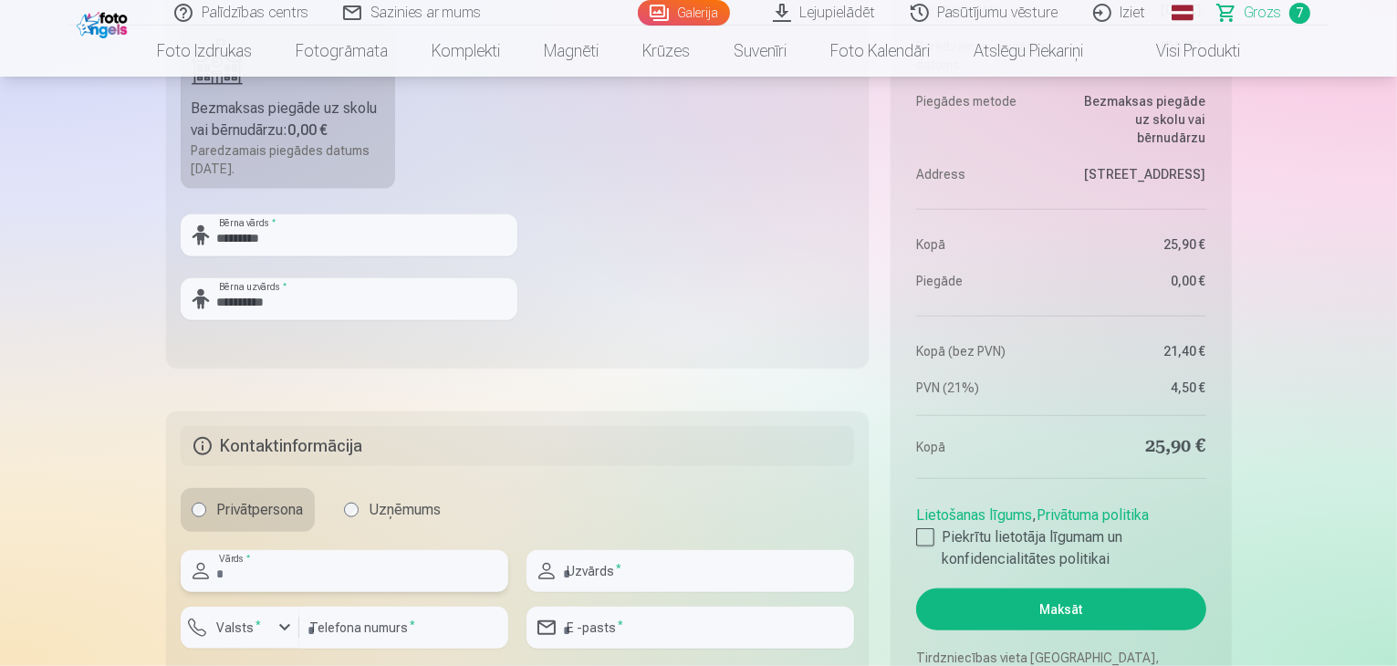
type input "******"
click at [636, 585] on input "text" at bounding box center [689, 571] width 327 height 42
type input "**********"
click at [380, 623] on input "number" at bounding box center [403, 628] width 209 height 42
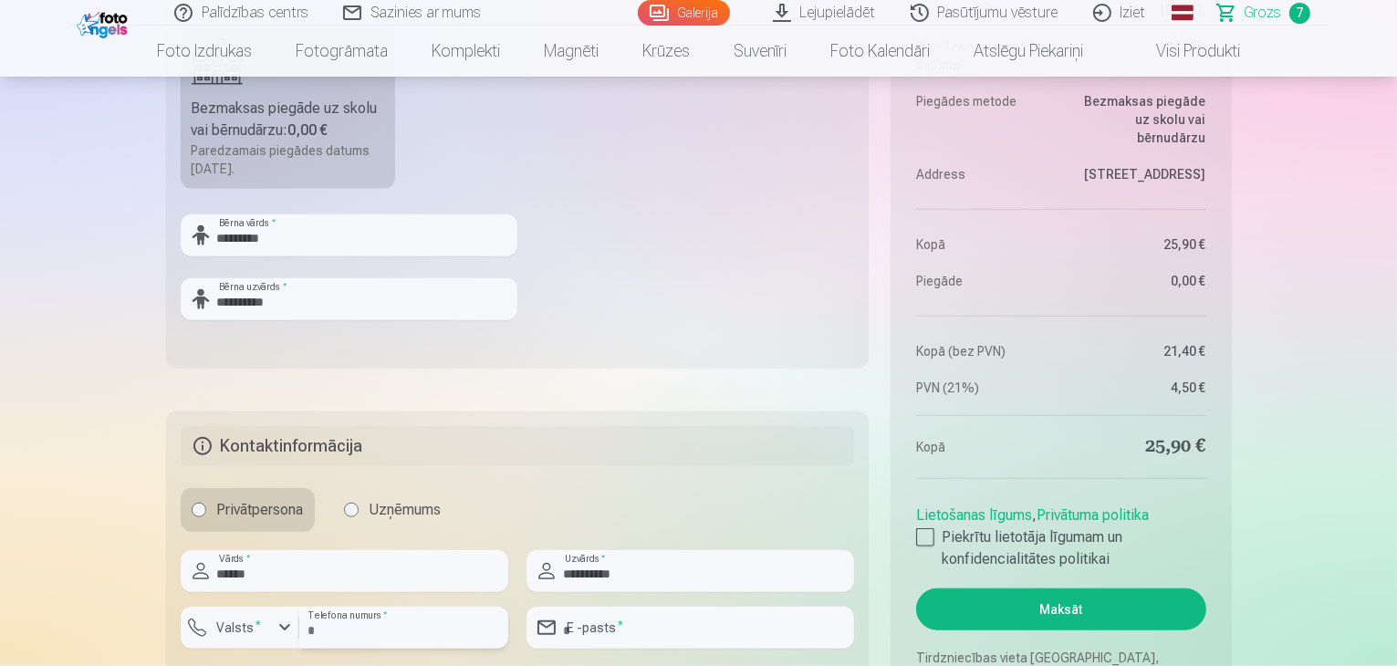
click at [380, 623] on input "number" at bounding box center [403, 628] width 209 height 42
type input "********"
click at [275, 629] on div "button" at bounding box center [285, 628] width 22 height 22
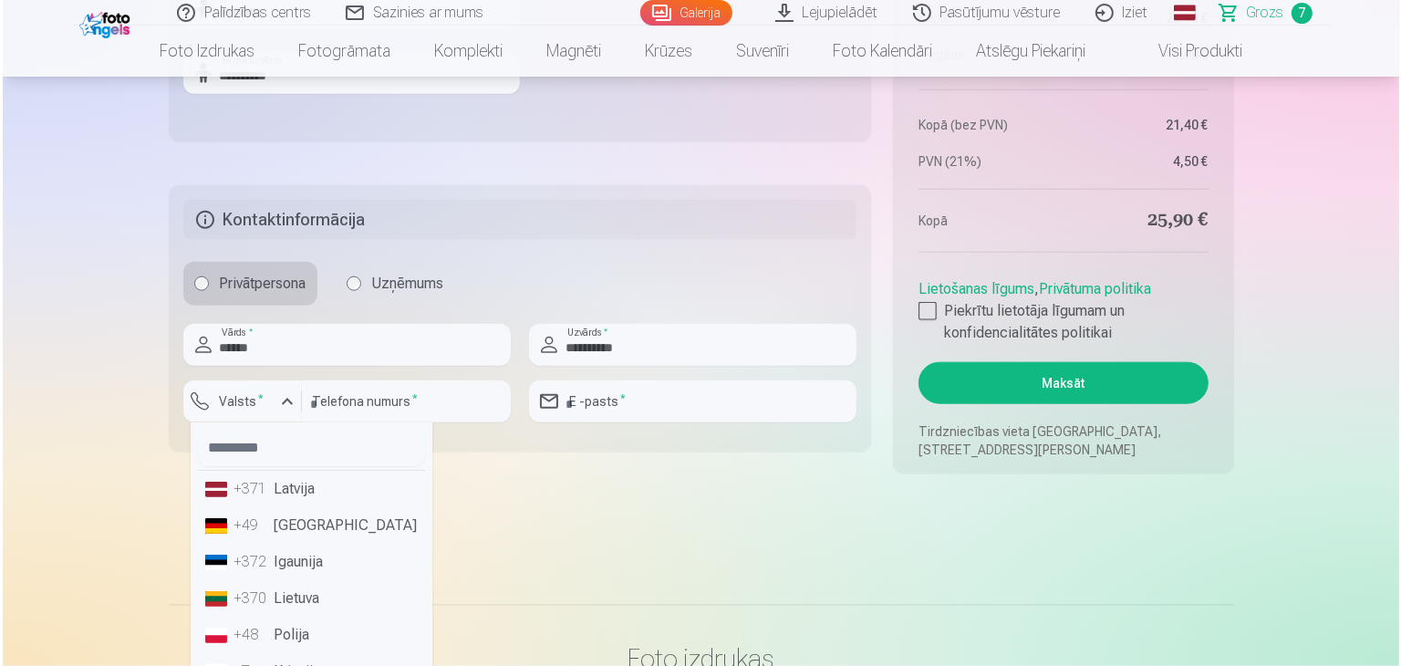
scroll to position [2105, 0]
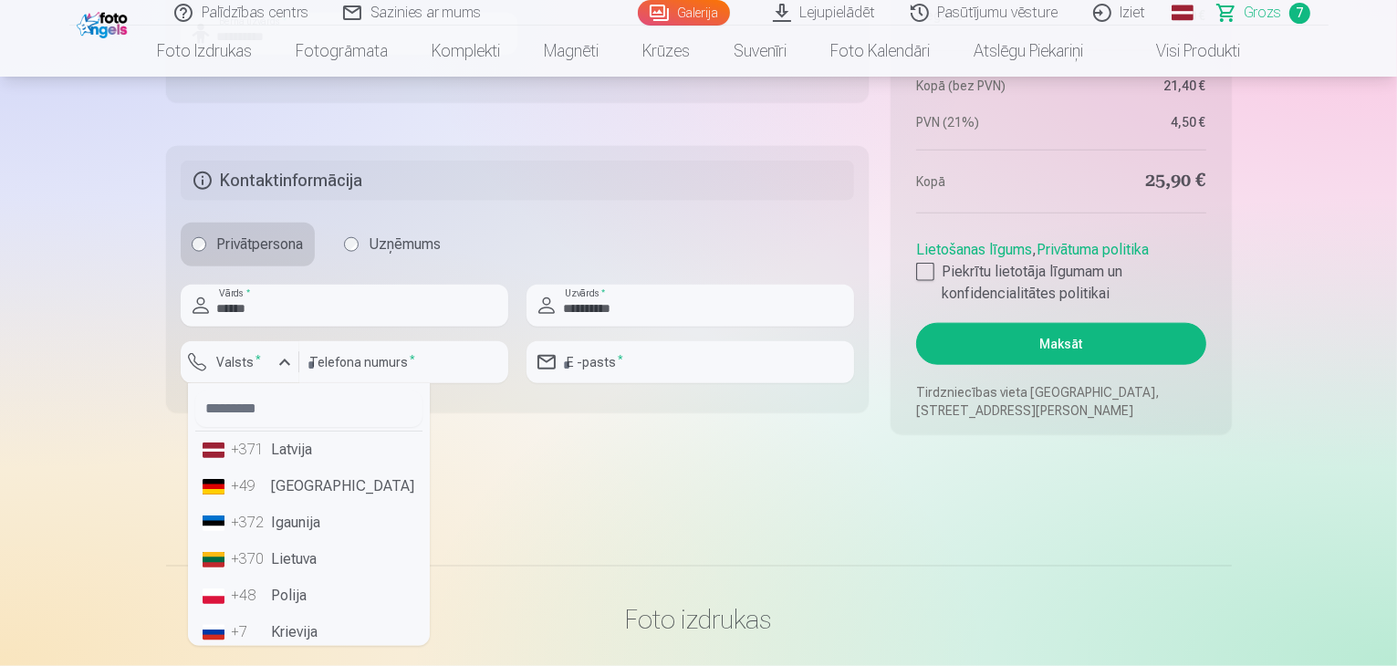
click at [312, 442] on li "+371 Latvija" at bounding box center [308, 449] width 227 height 36
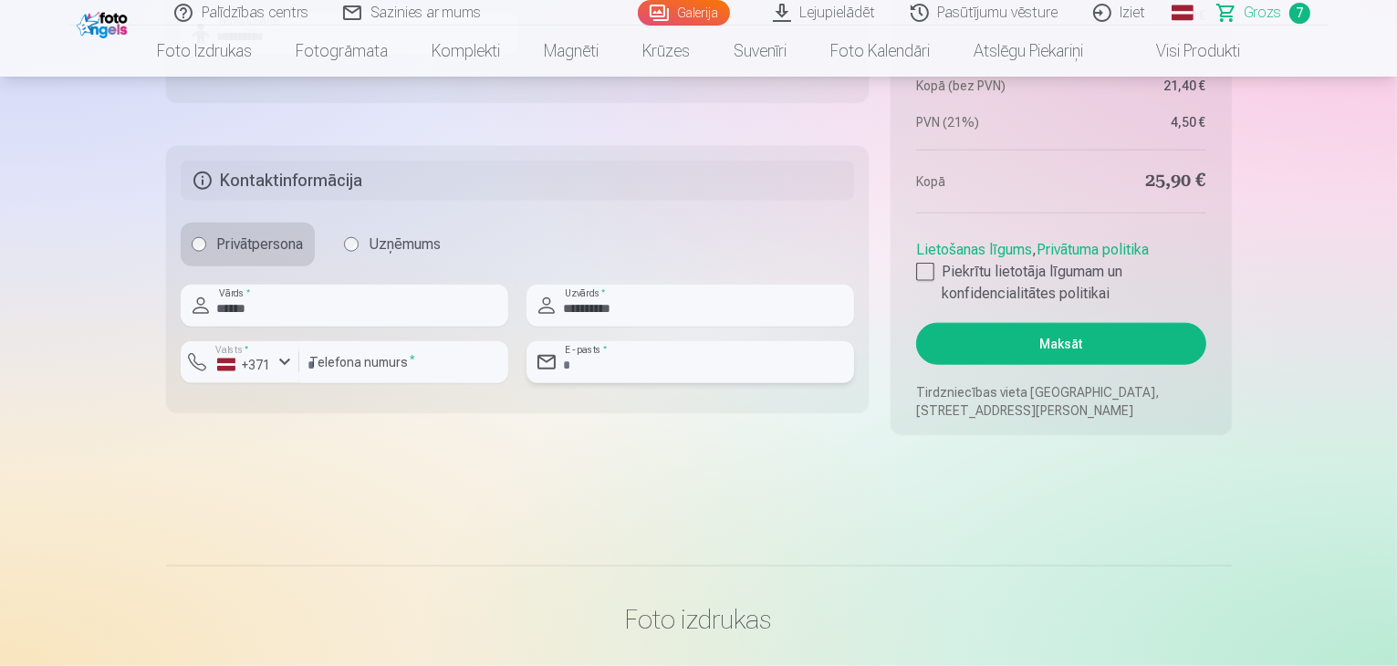
click at [638, 362] on input "email" at bounding box center [689, 362] width 327 height 42
type input "**********"
click at [930, 268] on div at bounding box center [925, 272] width 18 height 18
click at [1036, 347] on button "Maksāt" at bounding box center [1060, 344] width 289 height 42
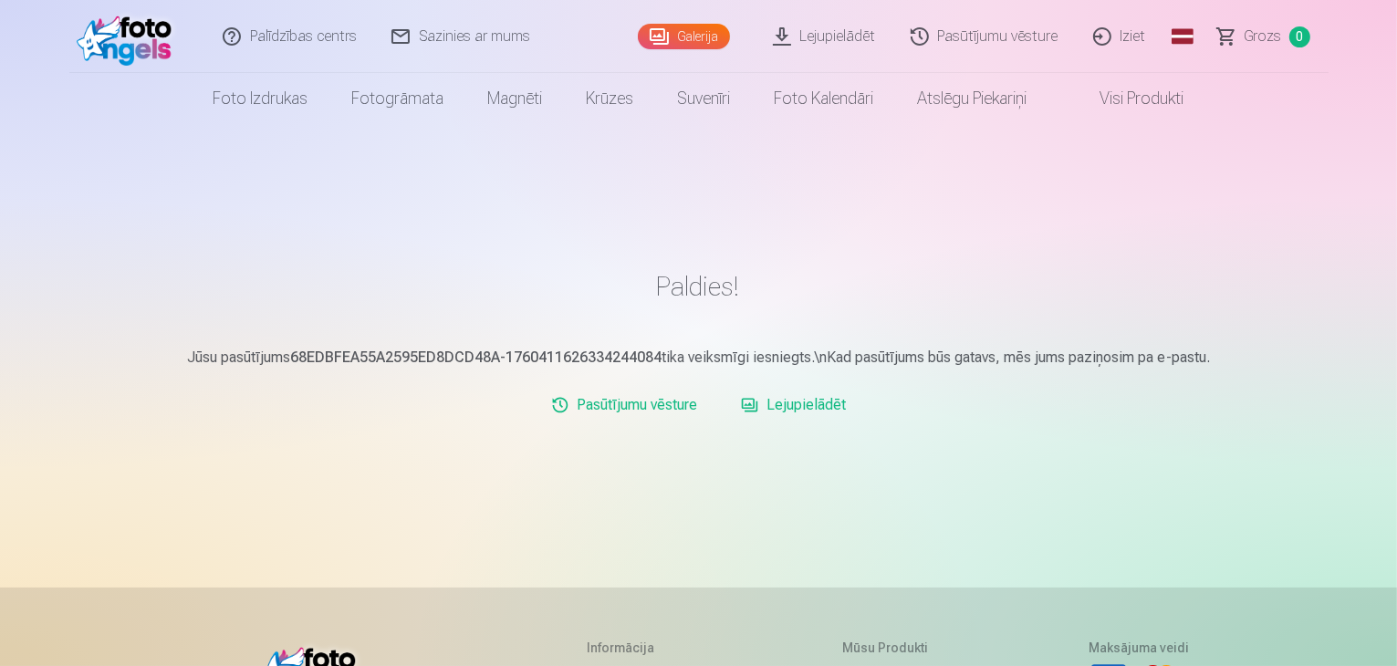
click at [684, 36] on link "Galerija" at bounding box center [684, 37] width 92 height 26
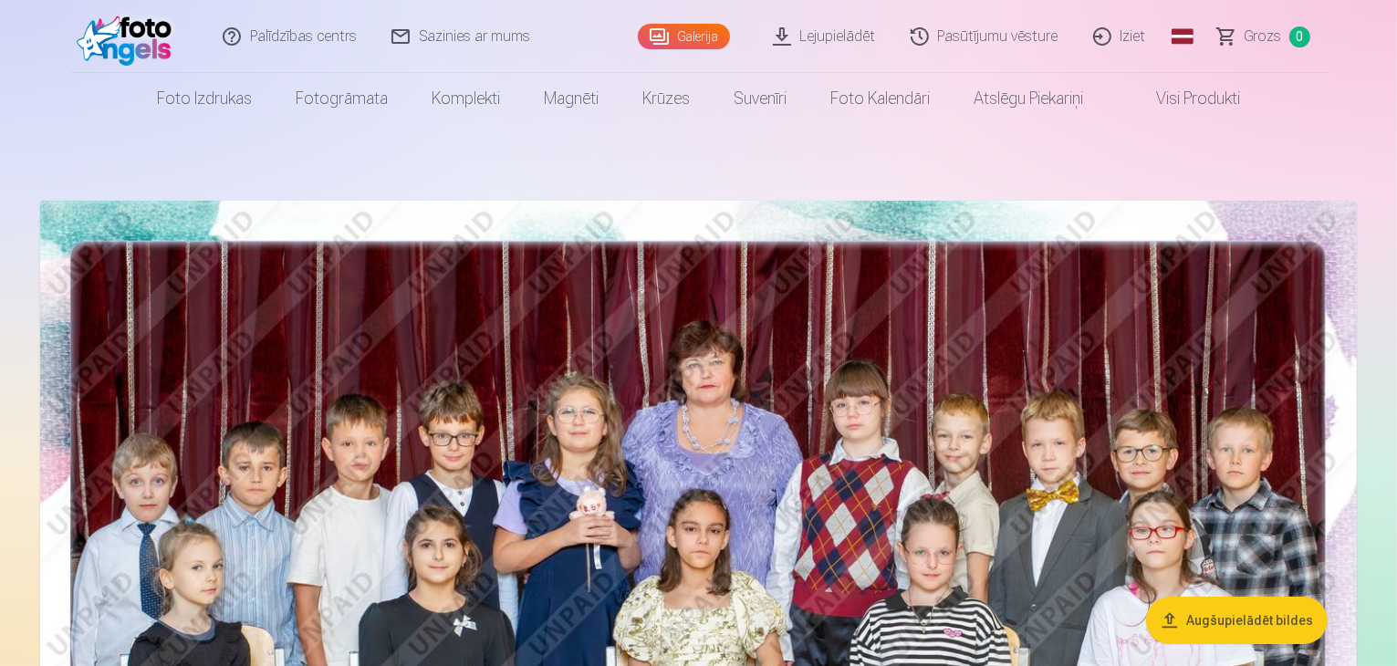
click at [1248, 615] on button "Augšupielādēt bildes" at bounding box center [1237, 620] width 182 height 47
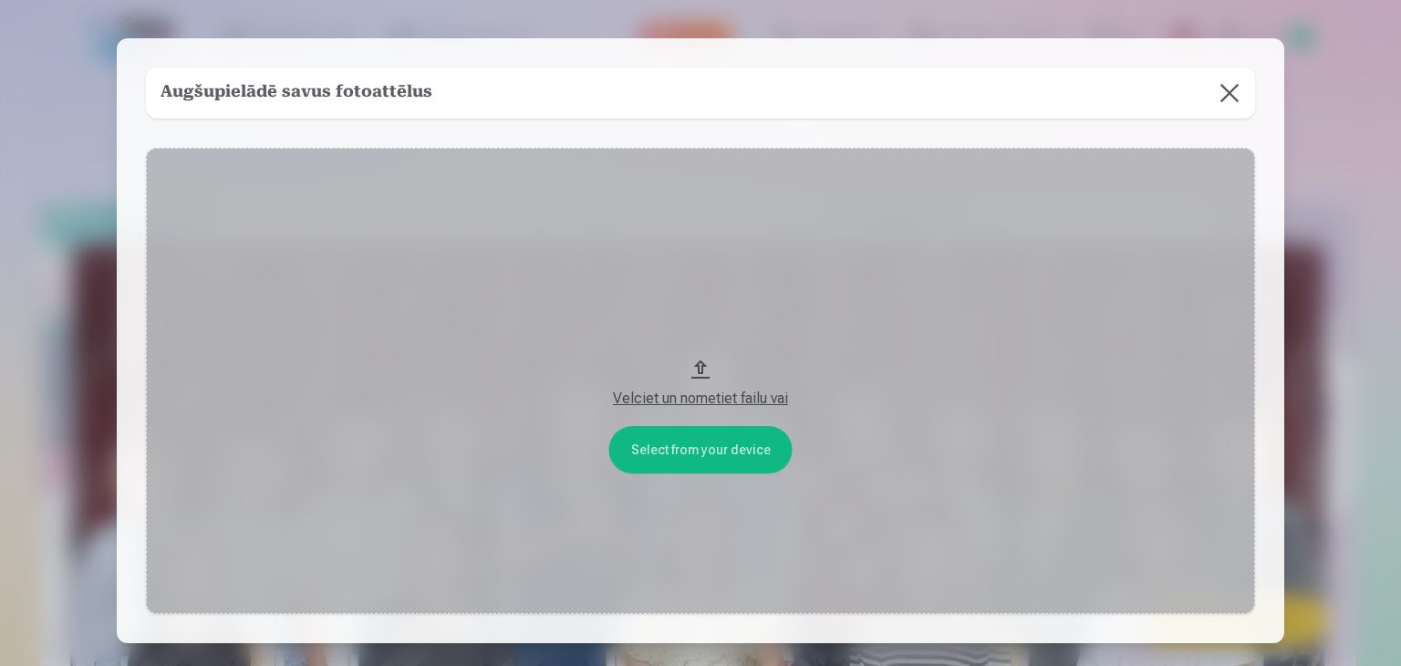
click at [1232, 101] on button at bounding box center [1229, 93] width 51 height 51
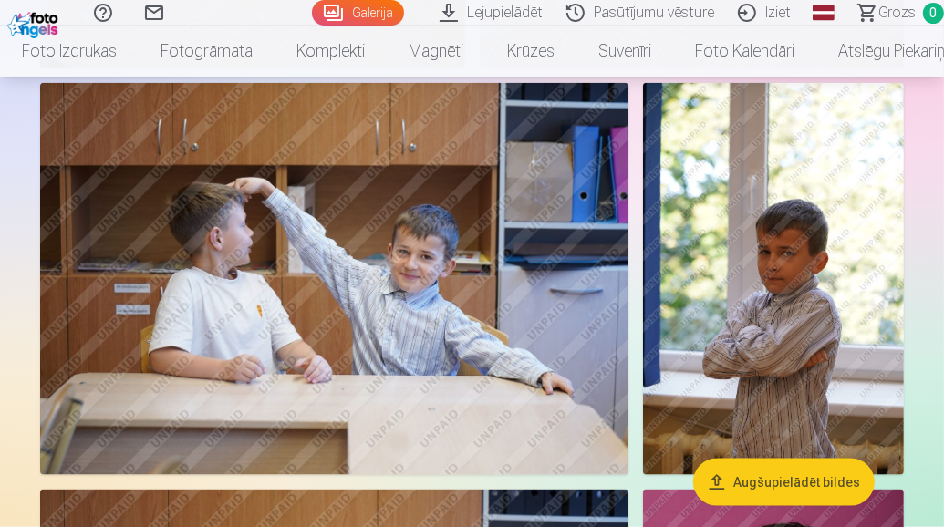
scroll to position [6043, 0]
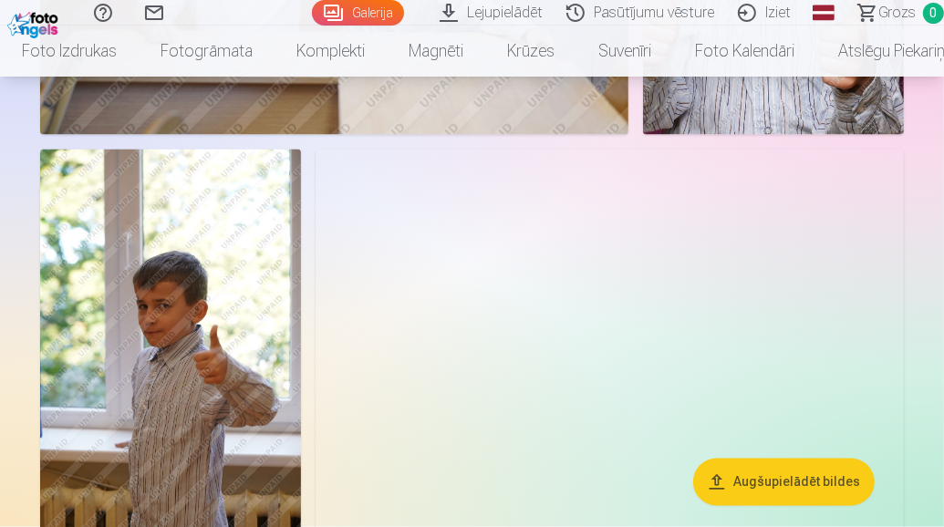
scroll to position [6896, 0]
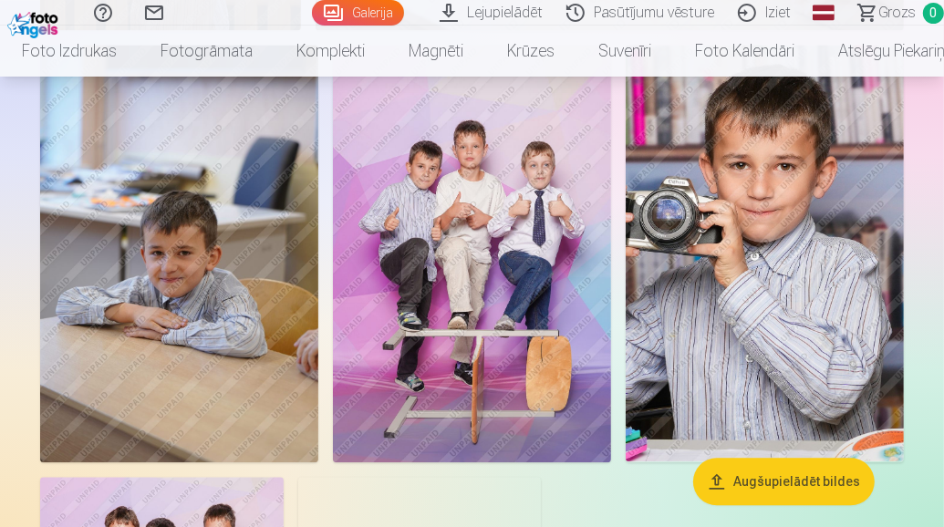
scroll to position [7303, 0]
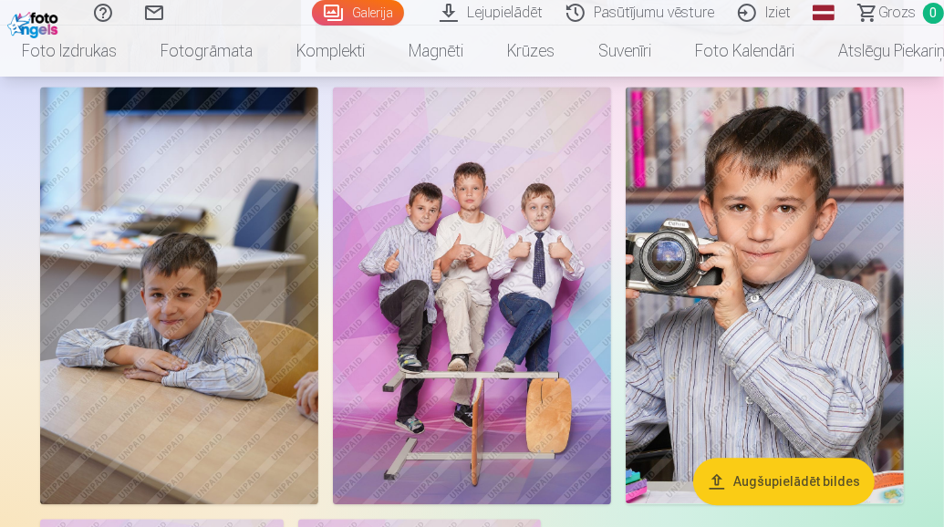
click at [795, 250] on img at bounding box center [765, 295] width 278 height 417
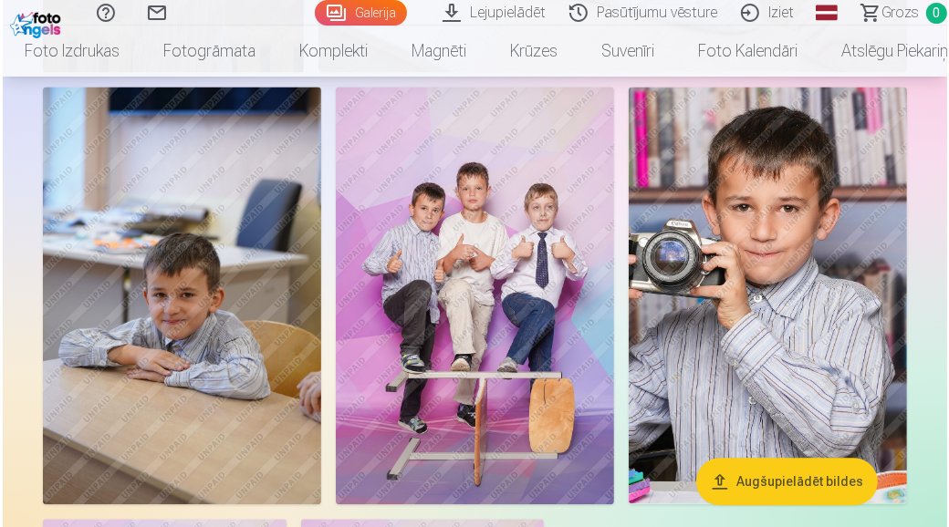
scroll to position [7337, 0]
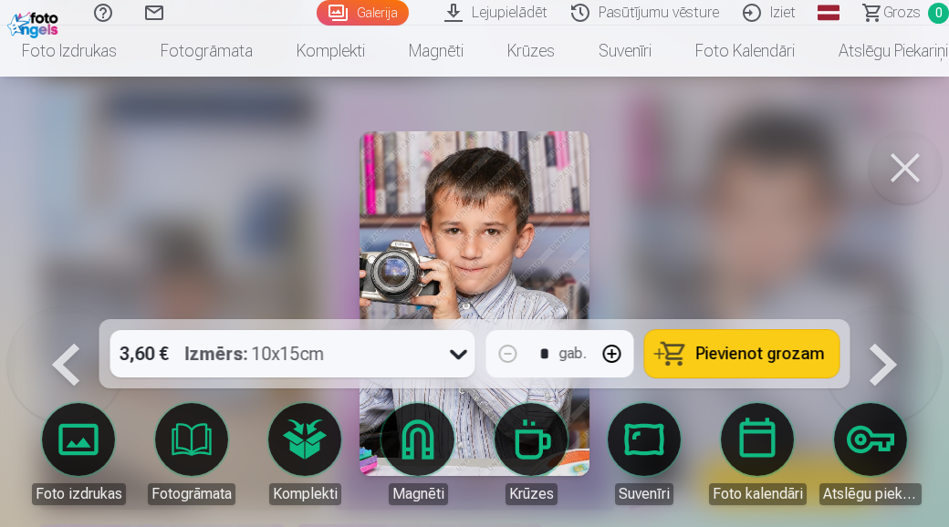
click at [731, 227] on div at bounding box center [474, 263] width 949 height 527
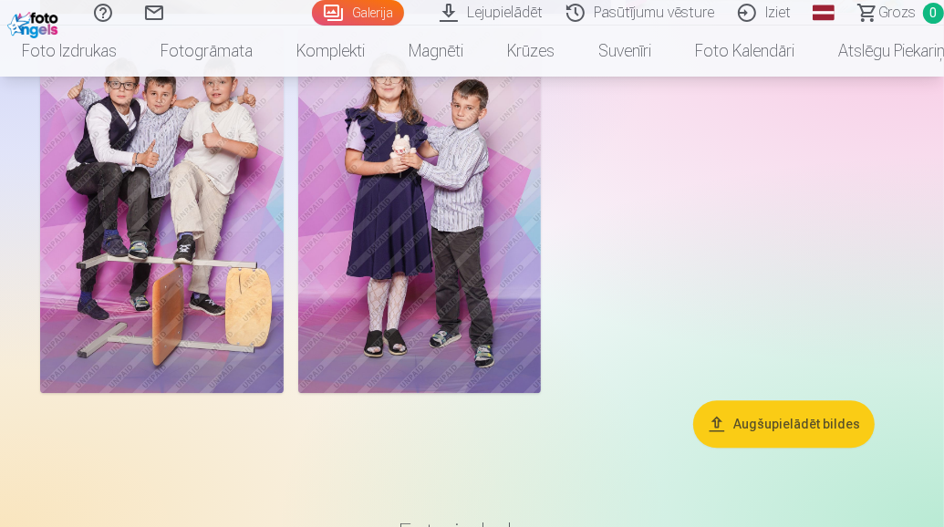
scroll to position [7773, 0]
